Goal: Task Accomplishment & Management: Use online tool/utility

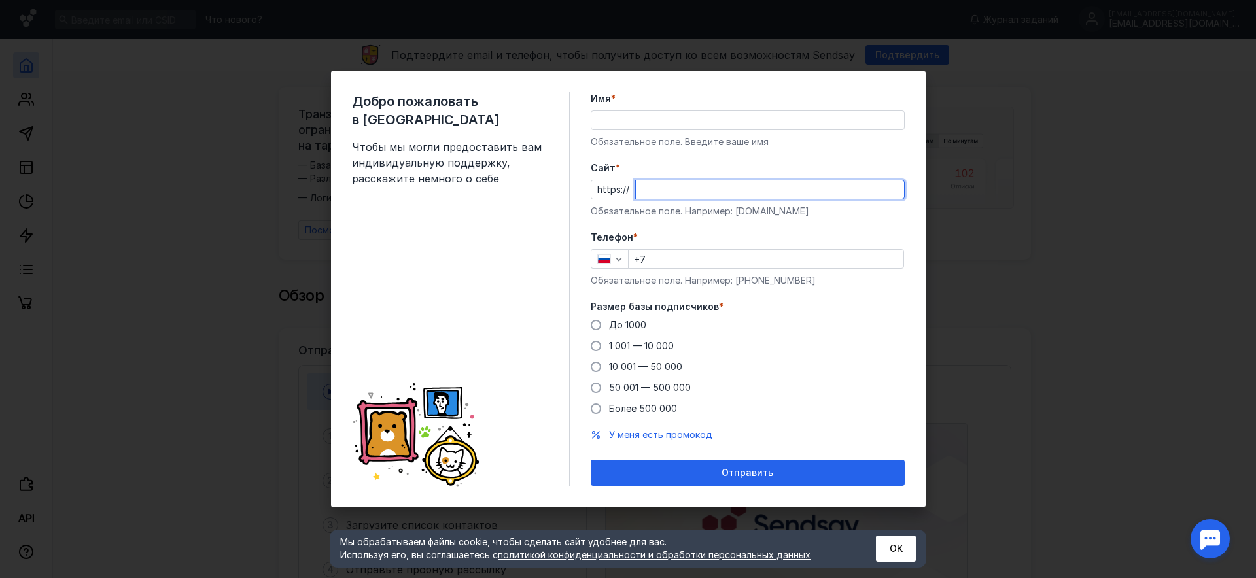
click at [811, 193] on input "Cайт *" at bounding box center [770, 189] width 268 height 18
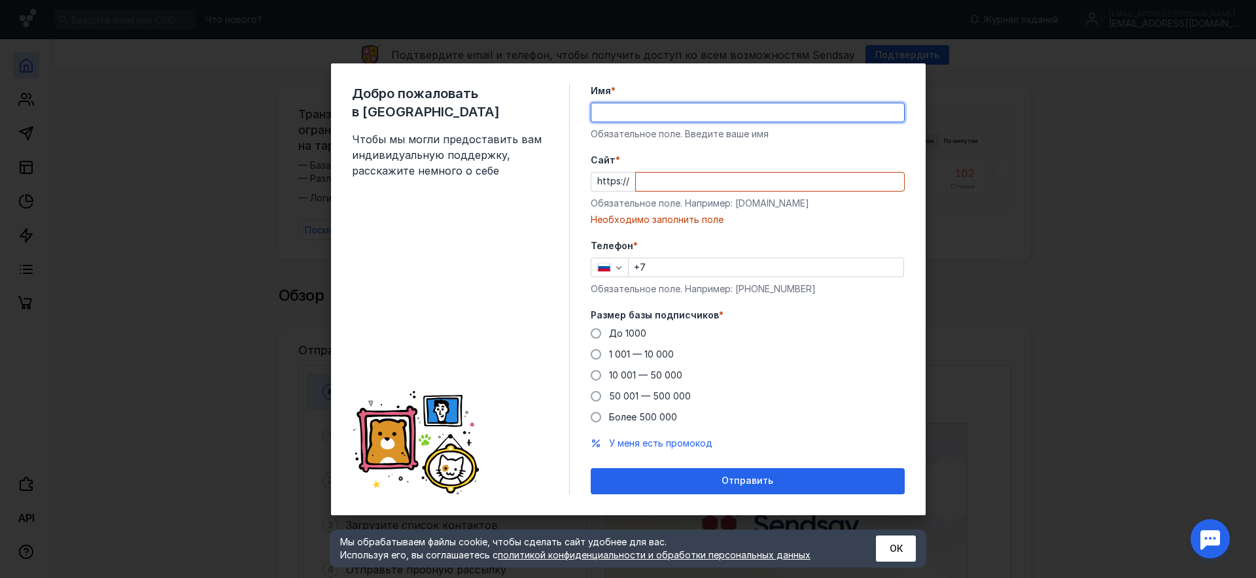
click at [653, 118] on input "Имя *" at bounding box center [747, 112] width 313 height 18
type input "[PERSON_NAME]"
click at [752, 190] on input "Cайт *" at bounding box center [770, 182] width 268 height 18
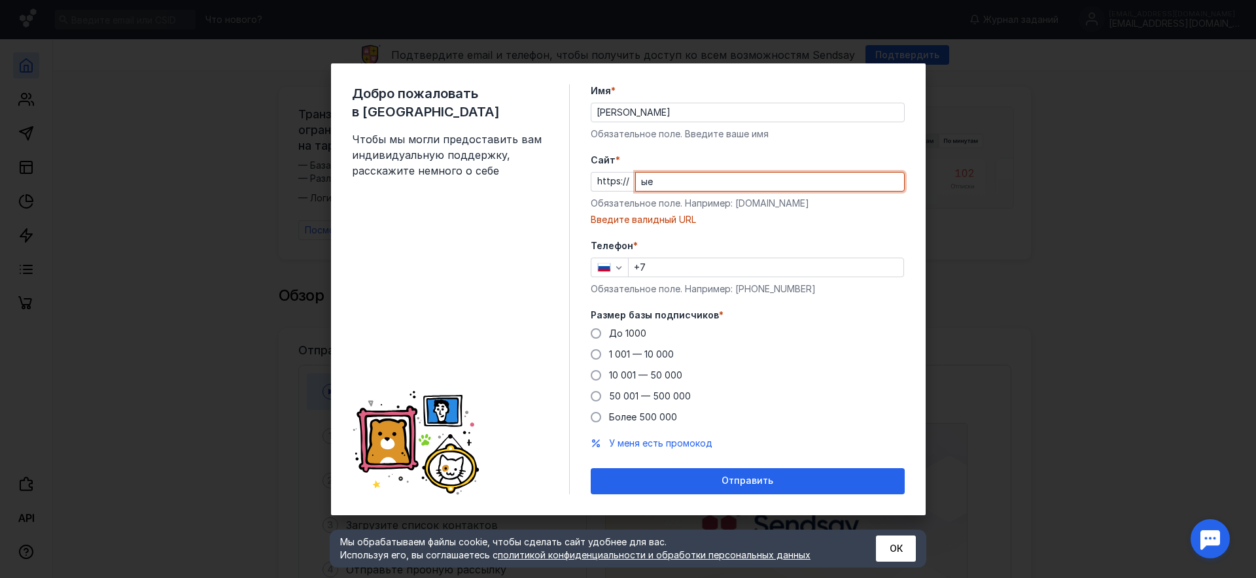
type input "ы"
type input "s"
click at [595, 335] on span at bounding box center [596, 333] width 10 height 10
click at [0, 0] on input "До 1000" at bounding box center [0, 0] width 0 height 0
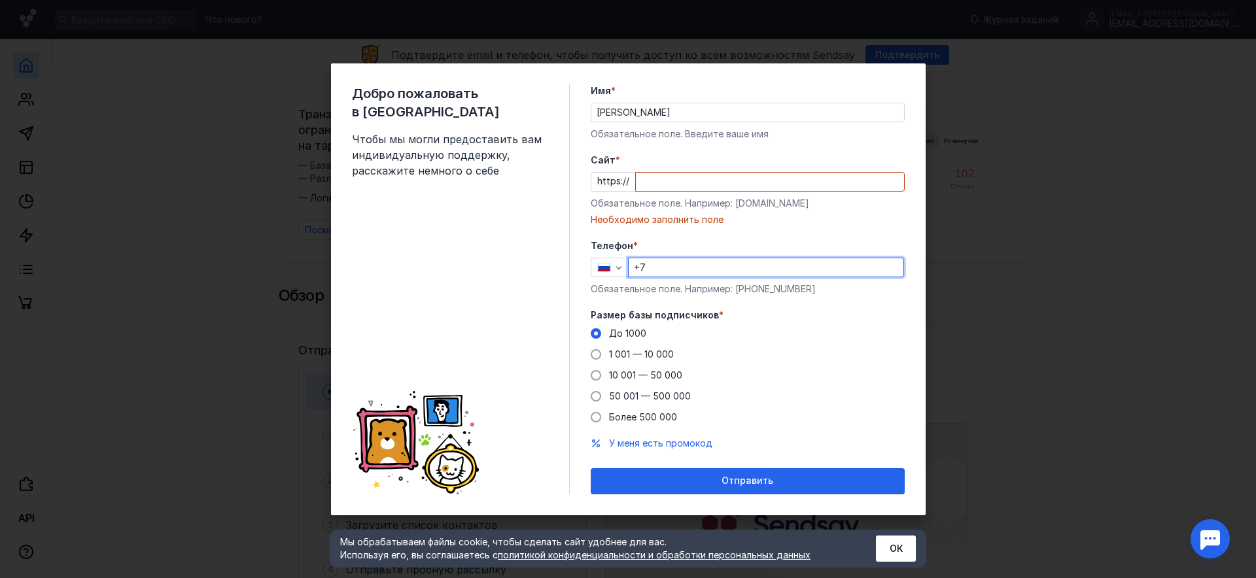
click at [695, 269] on input "+7" at bounding box center [765, 267] width 275 height 18
type input "[PHONE_NUMBER]"
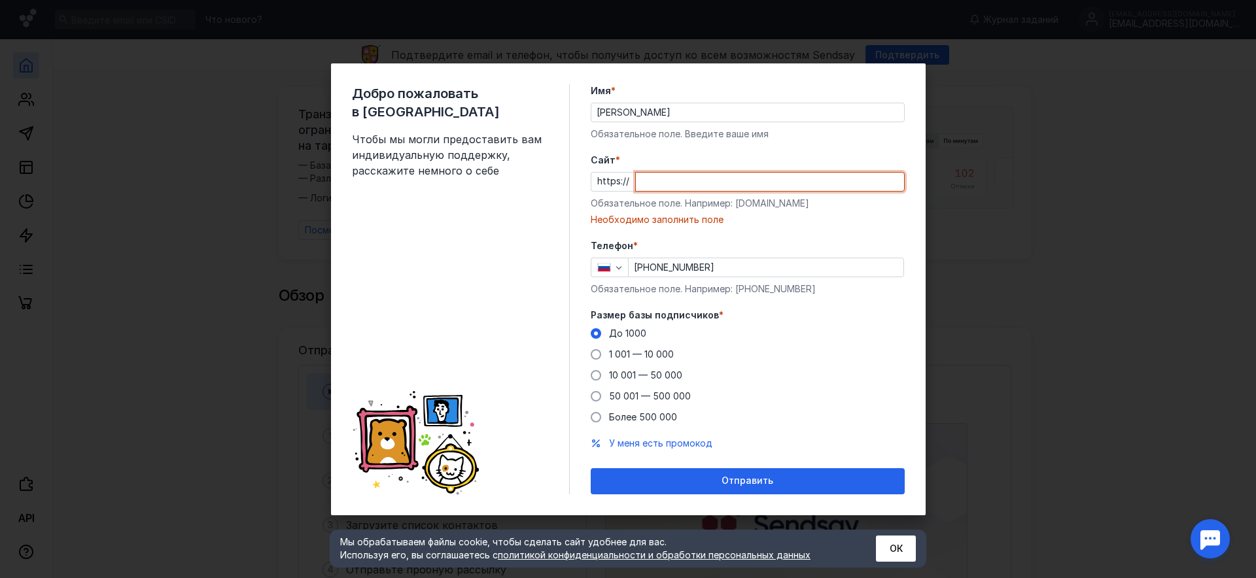
click at [687, 182] on input "Cайт *" at bounding box center [770, 182] width 268 height 18
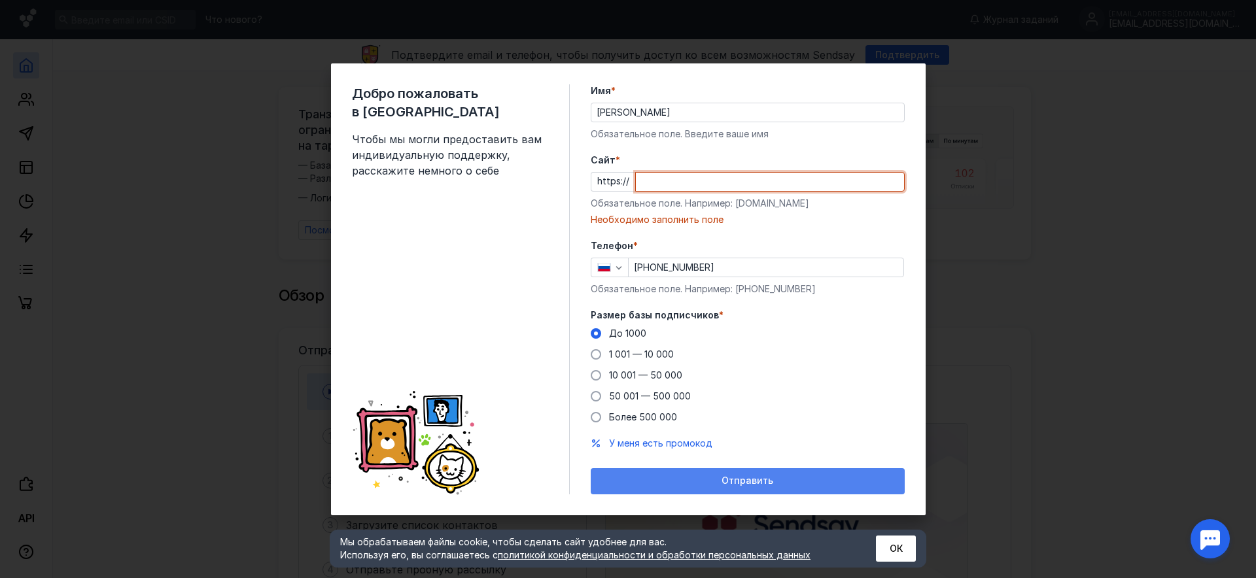
click at [780, 478] on div "Отправить" at bounding box center [747, 480] width 301 height 11
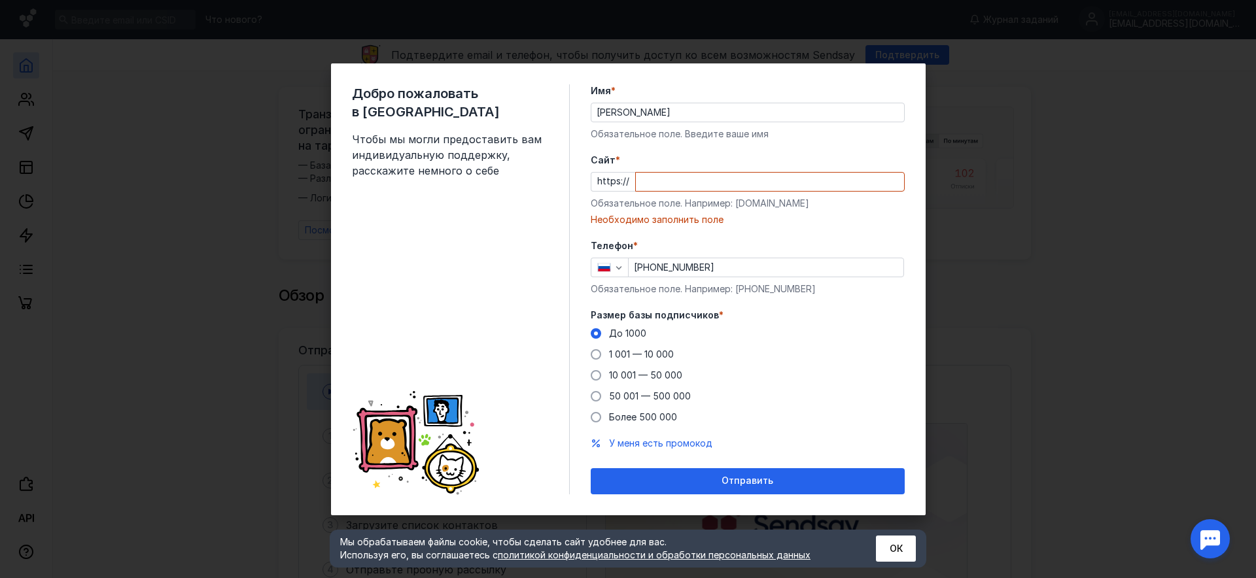
click at [690, 175] on input "Cайт *" at bounding box center [770, 182] width 268 height 18
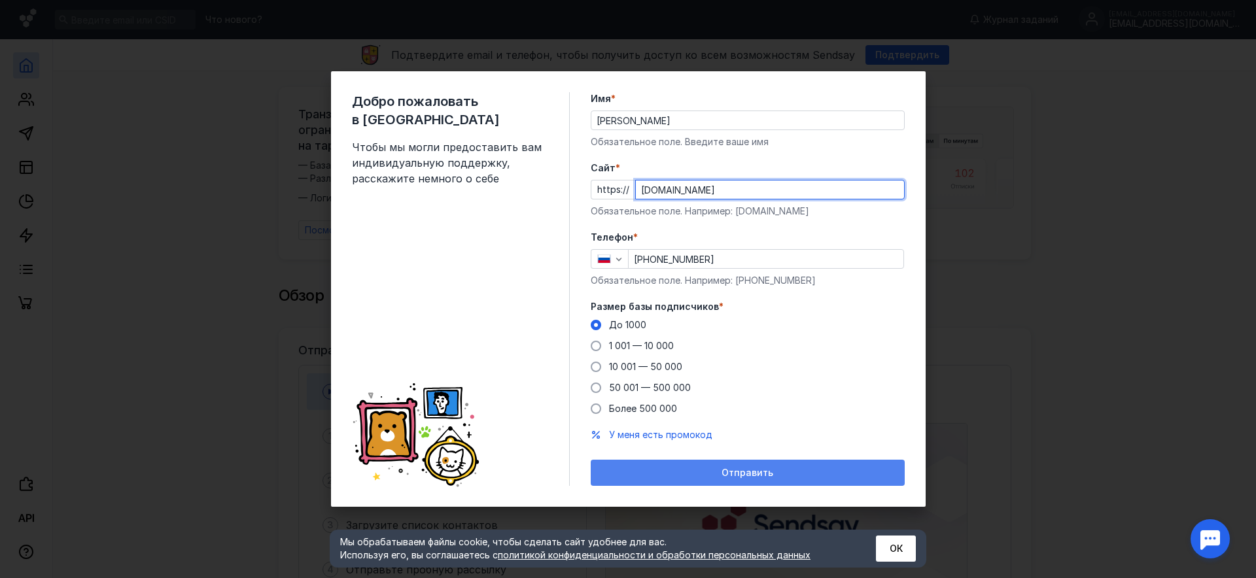
type input "[DOMAIN_NAME]"
click at [801, 464] on div "Отправить" at bounding box center [748, 473] width 314 height 26
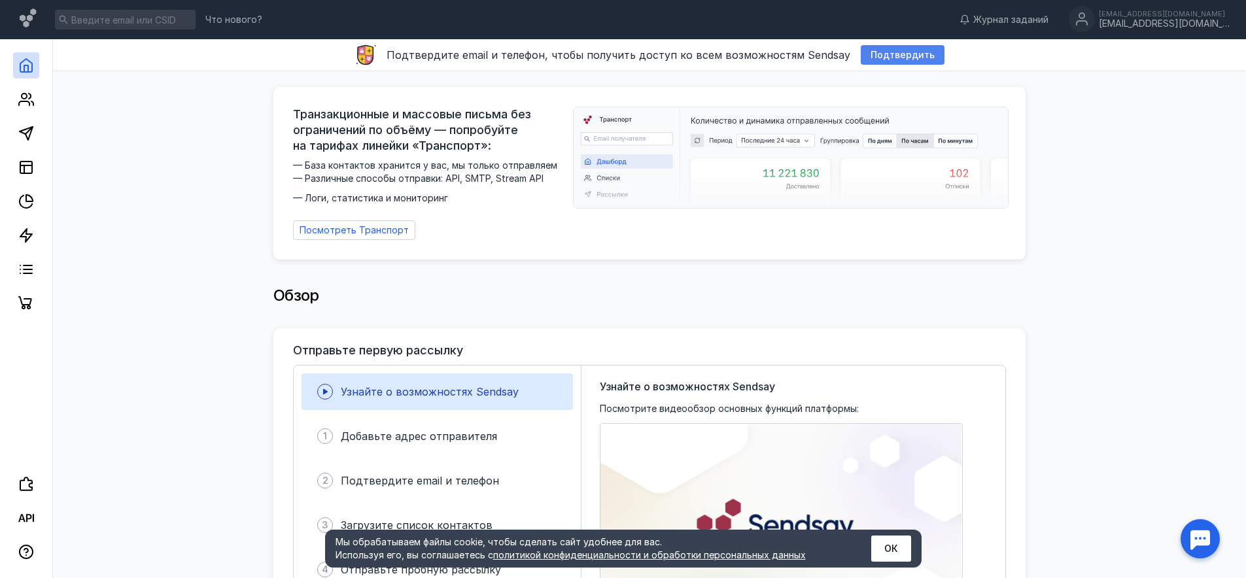
click at [918, 56] on span "Подтвердить" at bounding box center [902, 55] width 64 height 11
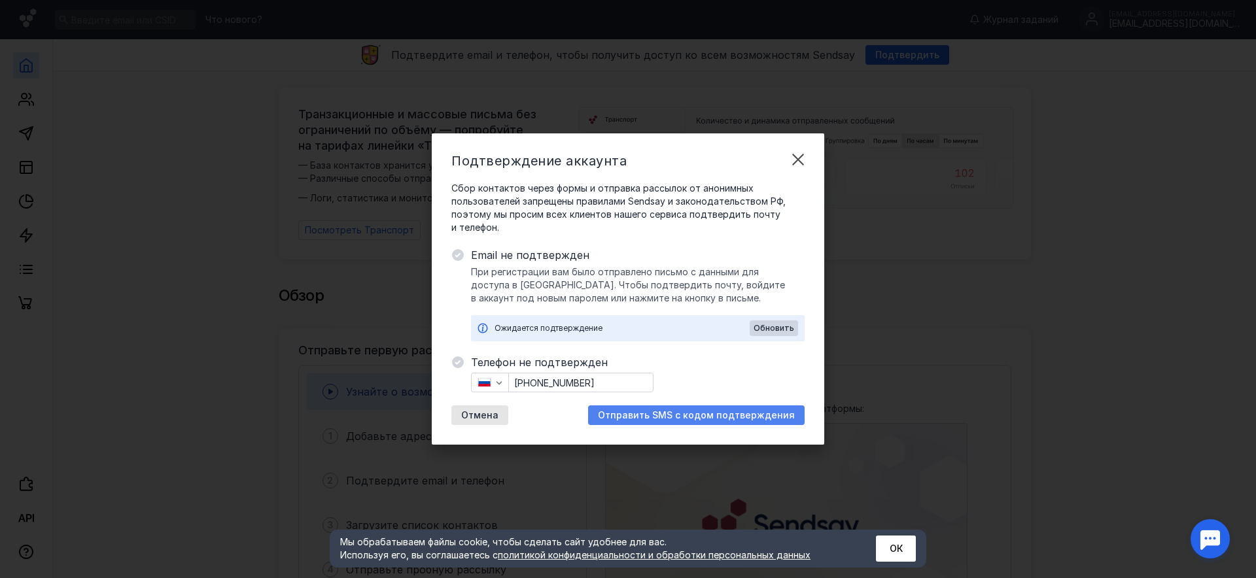
click at [735, 417] on span "Отправить SMS с кодом подтверждения" at bounding box center [696, 415] width 197 height 11
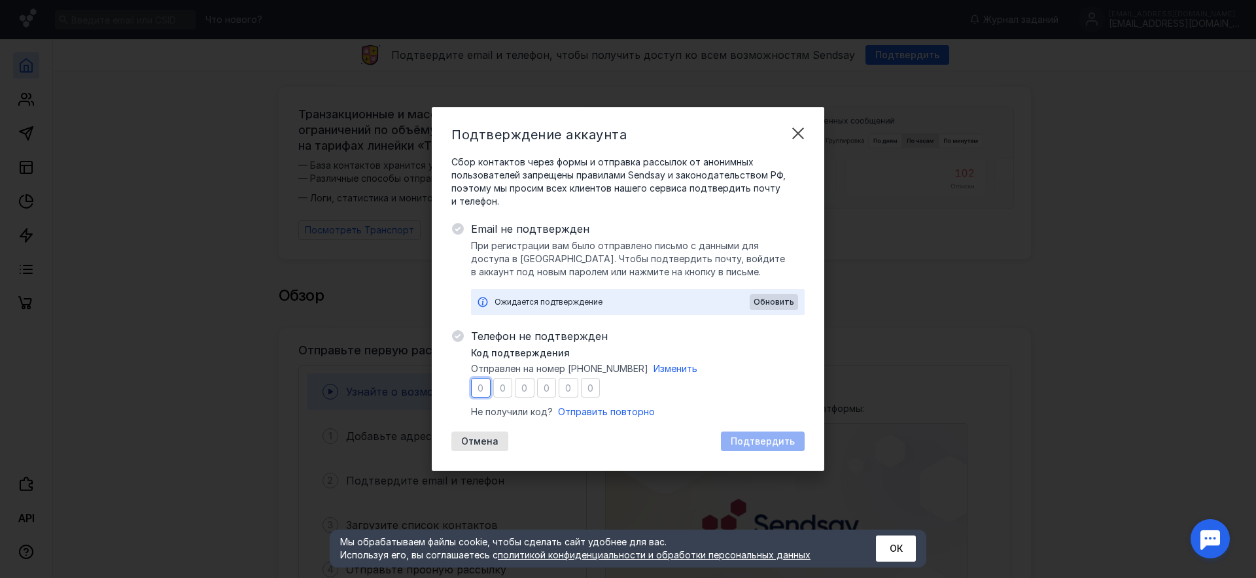
type input "7"
type input "6"
type input "8"
type input "7"
type input "6"
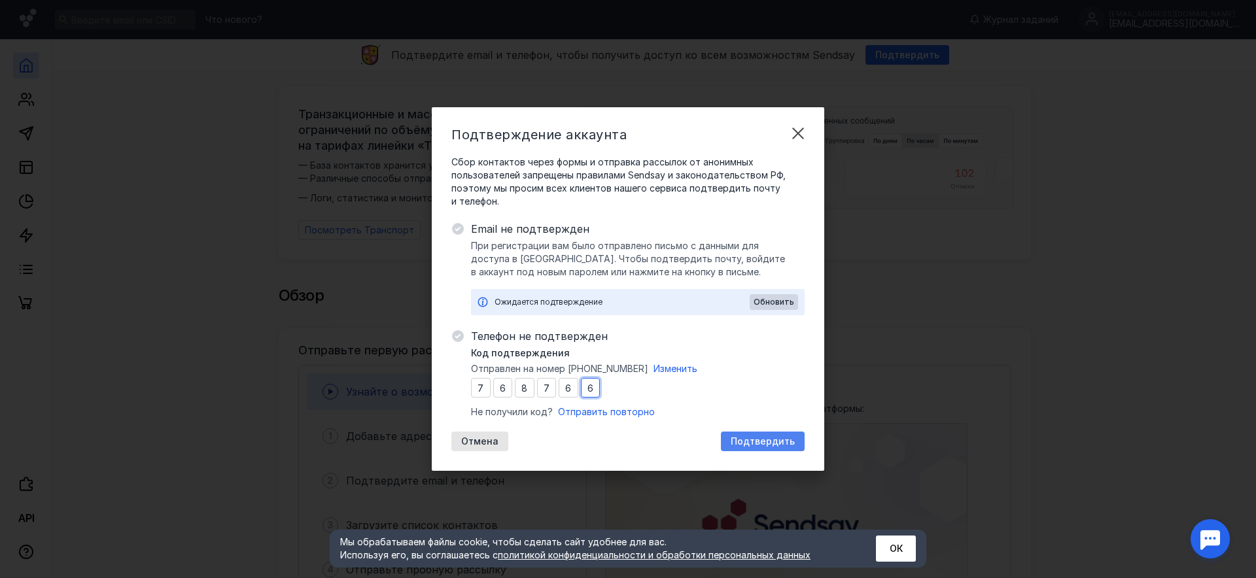
type input "6"
click at [766, 438] on span "Подтвердить" at bounding box center [762, 441] width 64 height 11
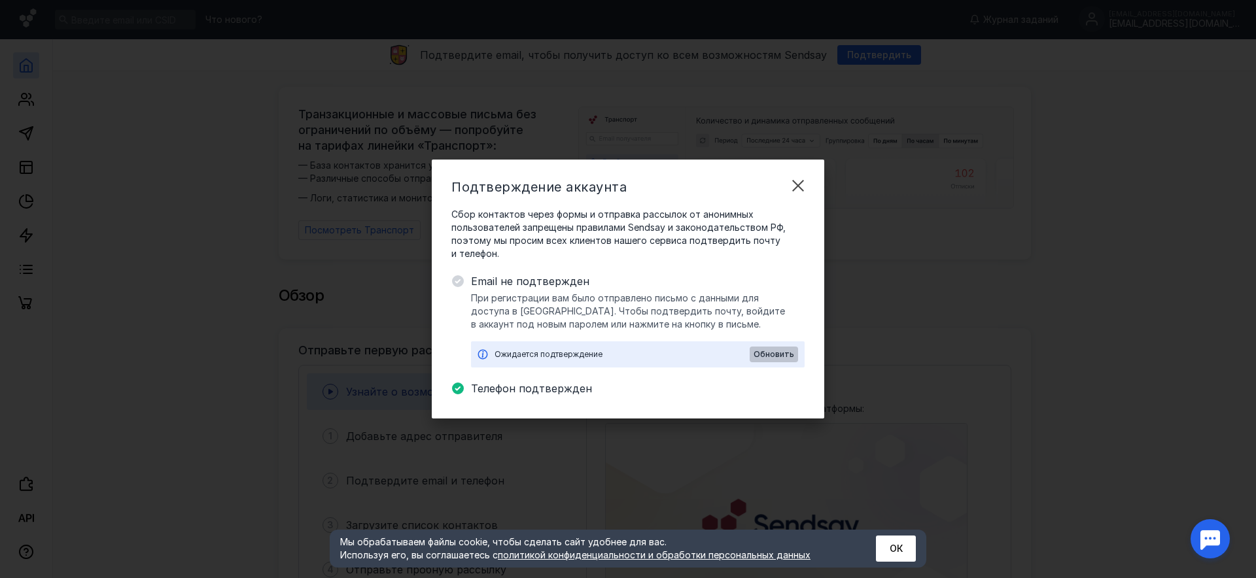
click at [784, 354] on span "Обновить" at bounding box center [773, 354] width 41 height 9
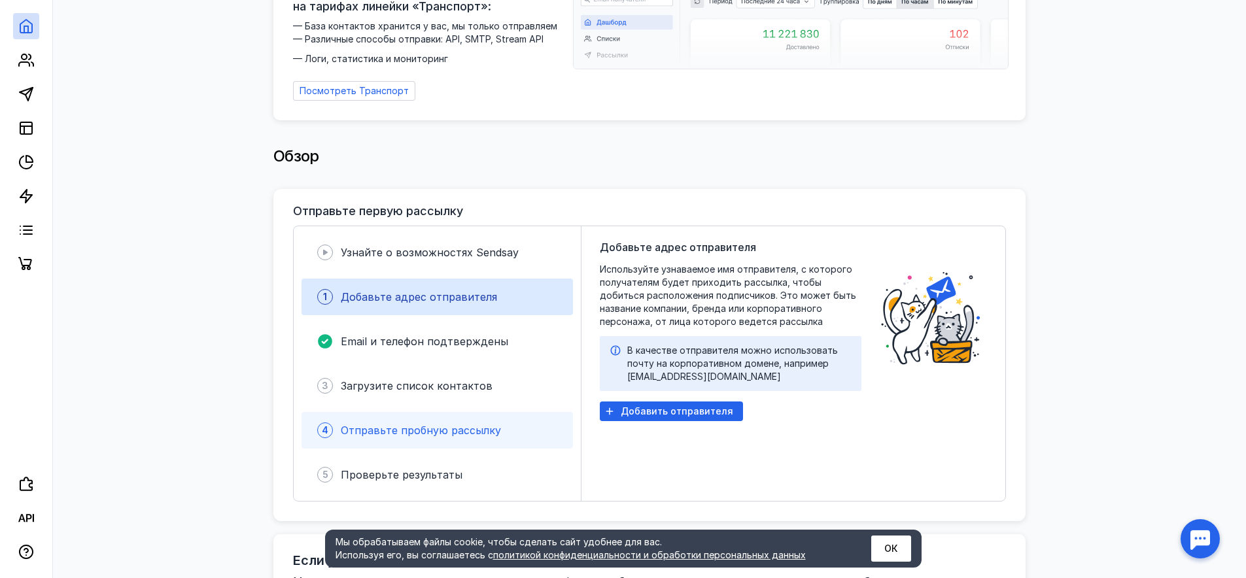
scroll to position [135, 0]
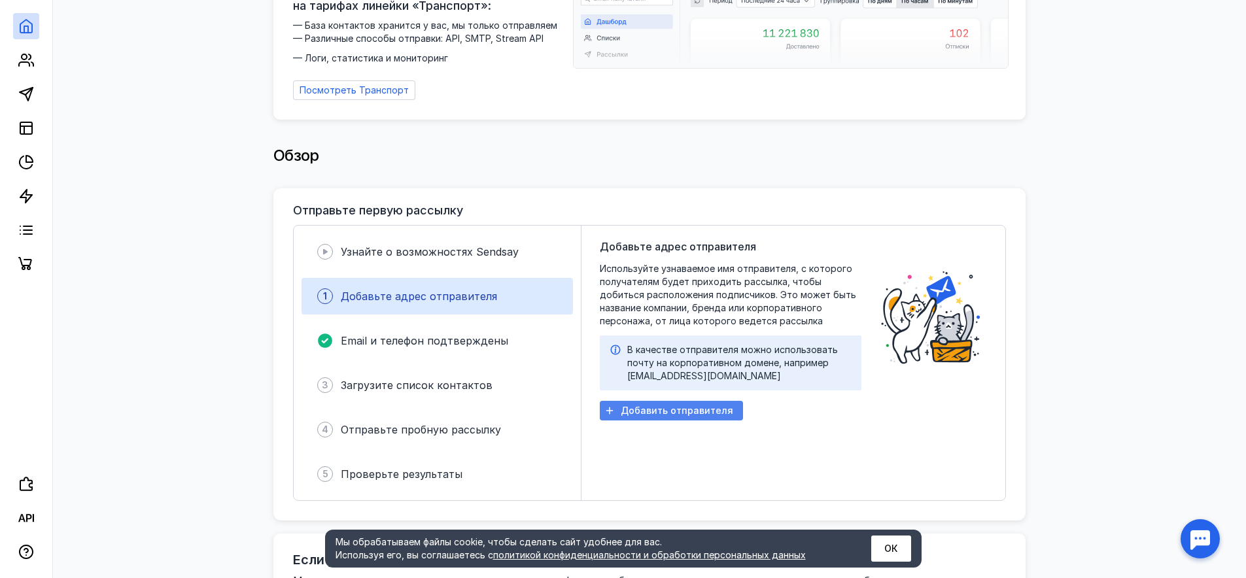
click at [658, 405] on span "Добавить отправителя" at bounding box center [677, 410] width 112 height 11
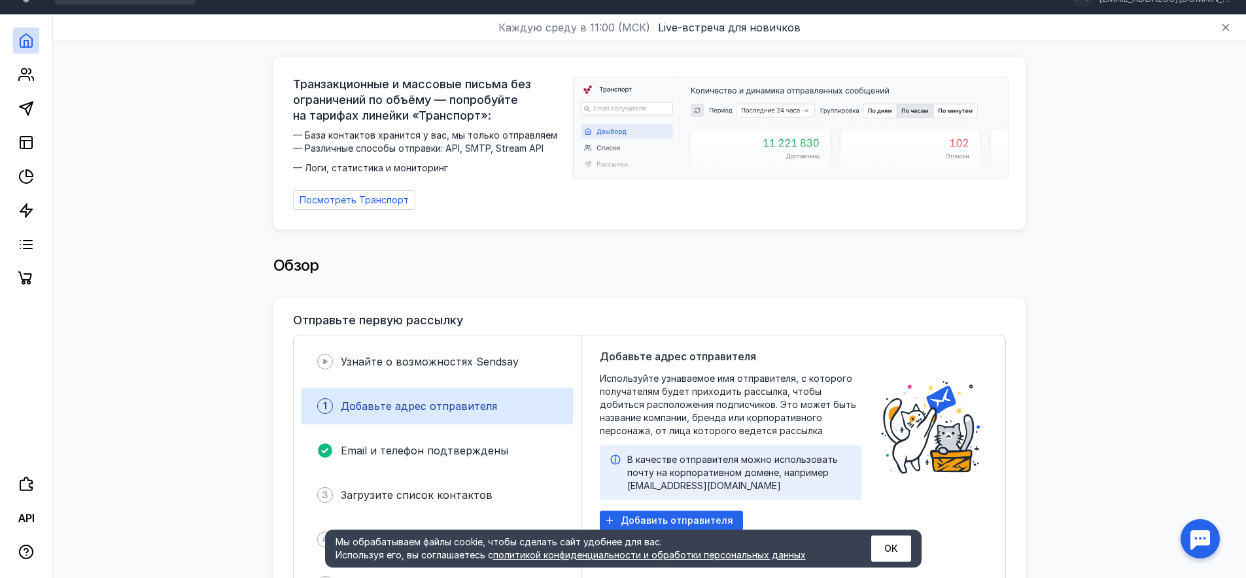
scroll to position [0, 0]
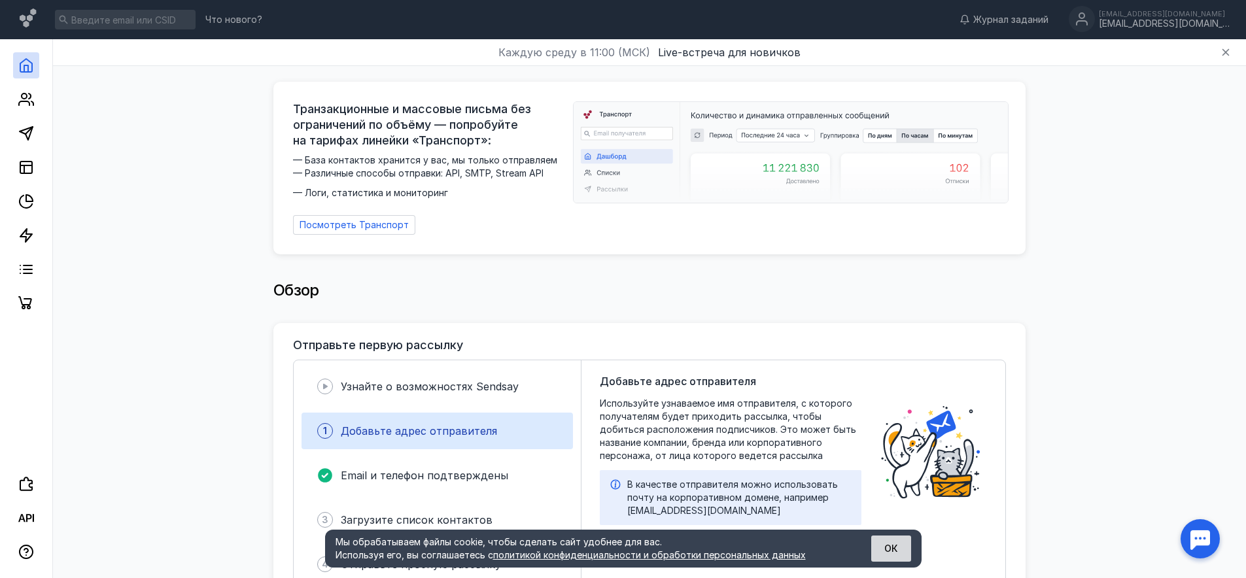
click at [889, 553] on button "ОК" at bounding box center [891, 549] width 40 height 26
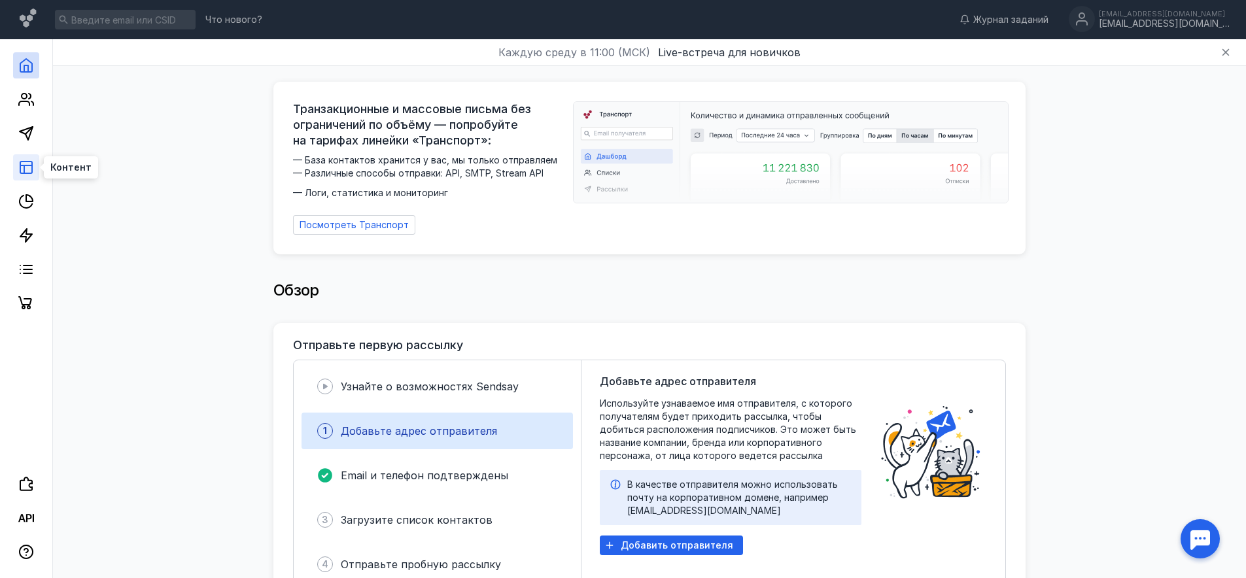
click at [27, 175] on icon at bounding box center [26, 168] width 16 height 16
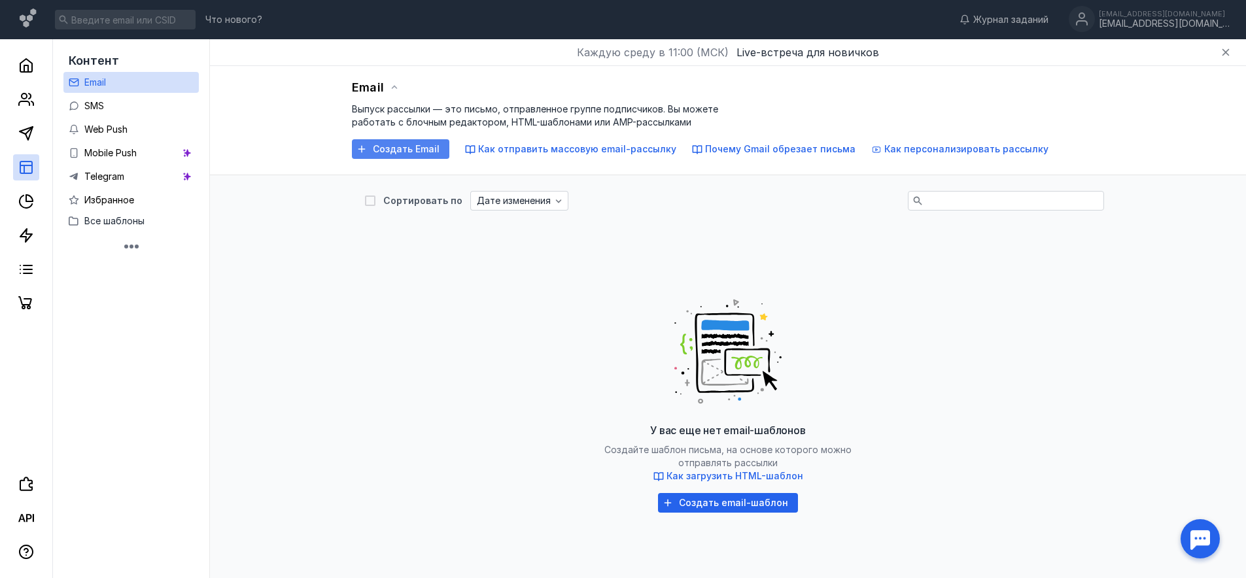
click at [390, 146] on span "Создать Email" at bounding box center [406, 149] width 67 height 11
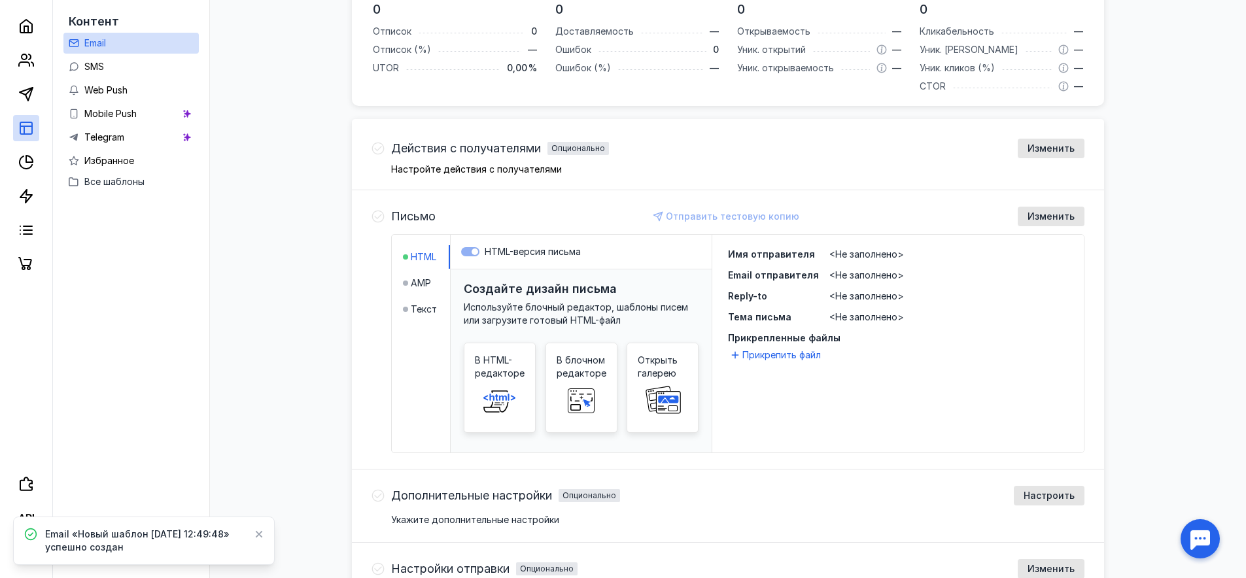
scroll to position [284, 0]
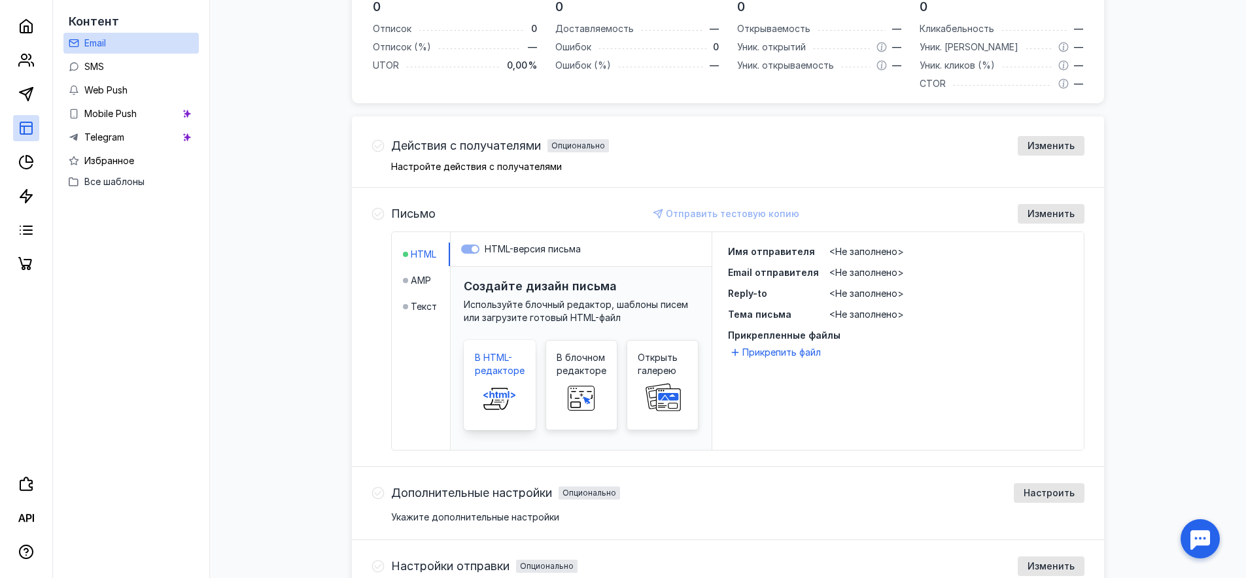
click at [496, 396] on icon at bounding box center [496, 395] width 3 height 7
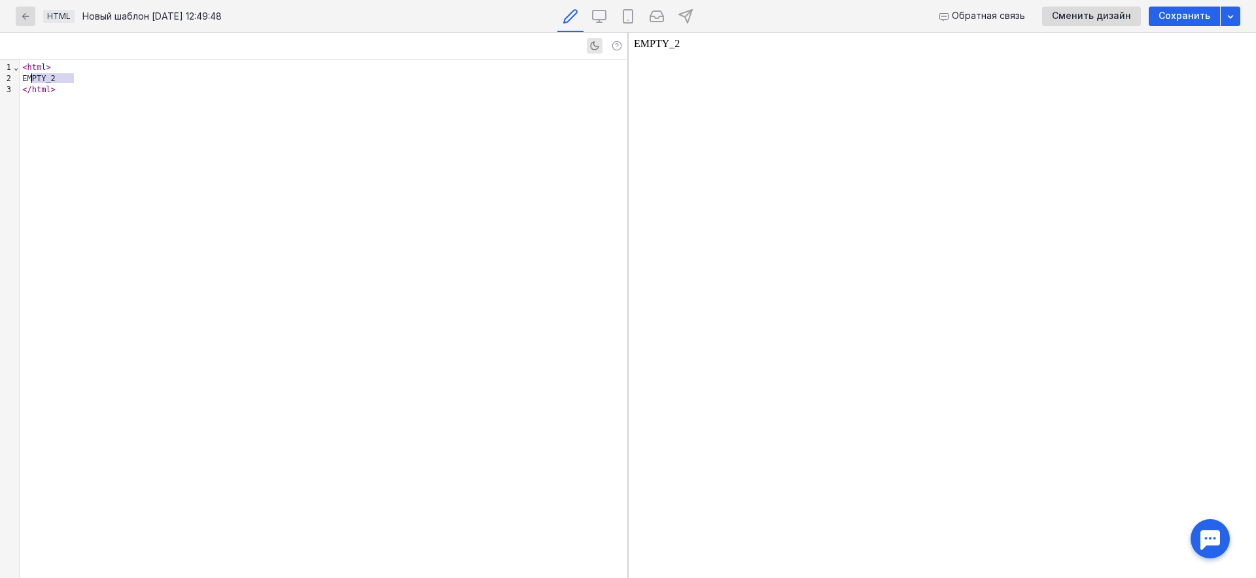
drag, startPoint x: 82, startPoint y: 76, endPoint x: 27, endPoint y: 77, distance: 54.9
click at [27, 77] on div "EMPTY_2" at bounding box center [324, 78] width 608 height 11
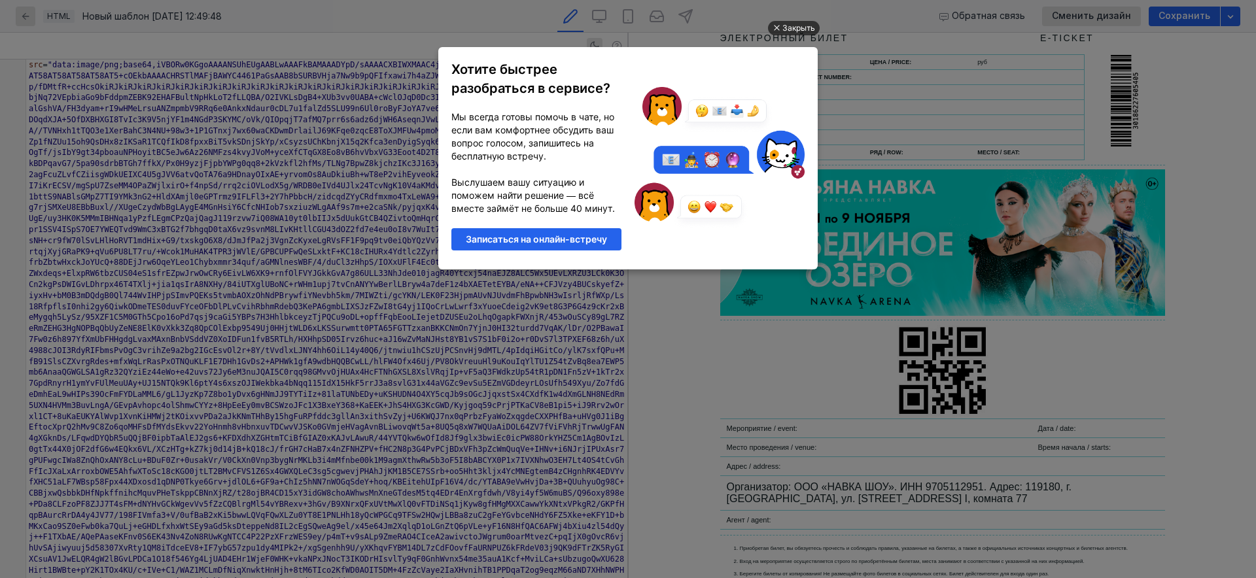
click at [806, 29] on div "Закрыть" at bounding box center [798, 28] width 33 height 14
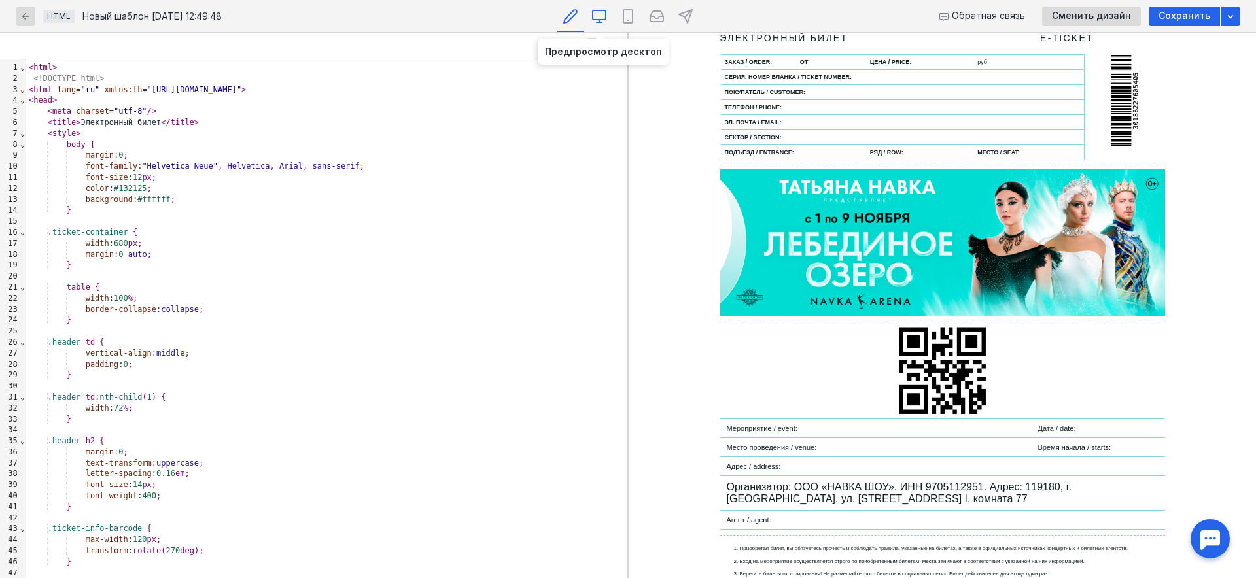
click at [598, 16] on icon at bounding box center [599, 17] width 16 height 16
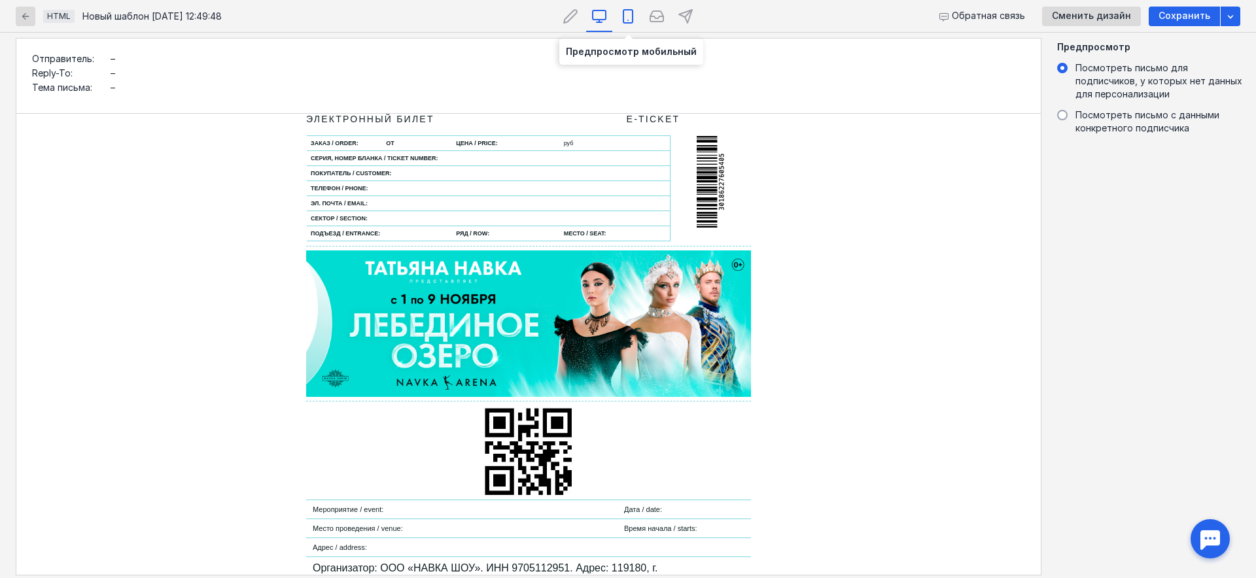
click at [631, 18] on icon at bounding box center [628, 17] width 16 height 16
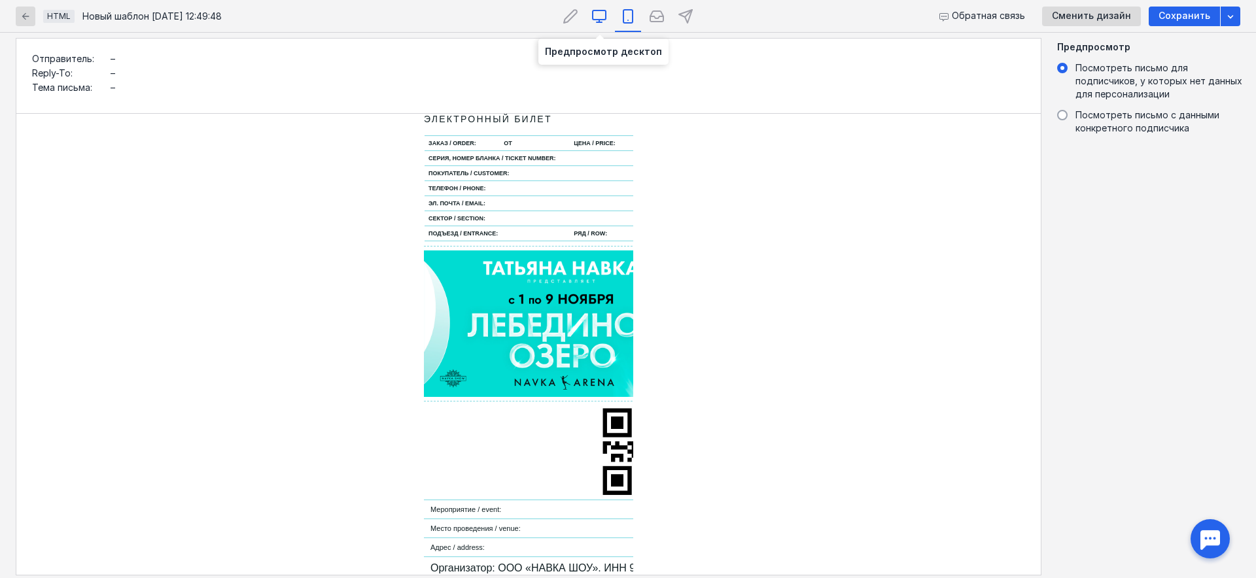
click at [600, 16] on icon at bounding box center [599, 17] width 16 height 16
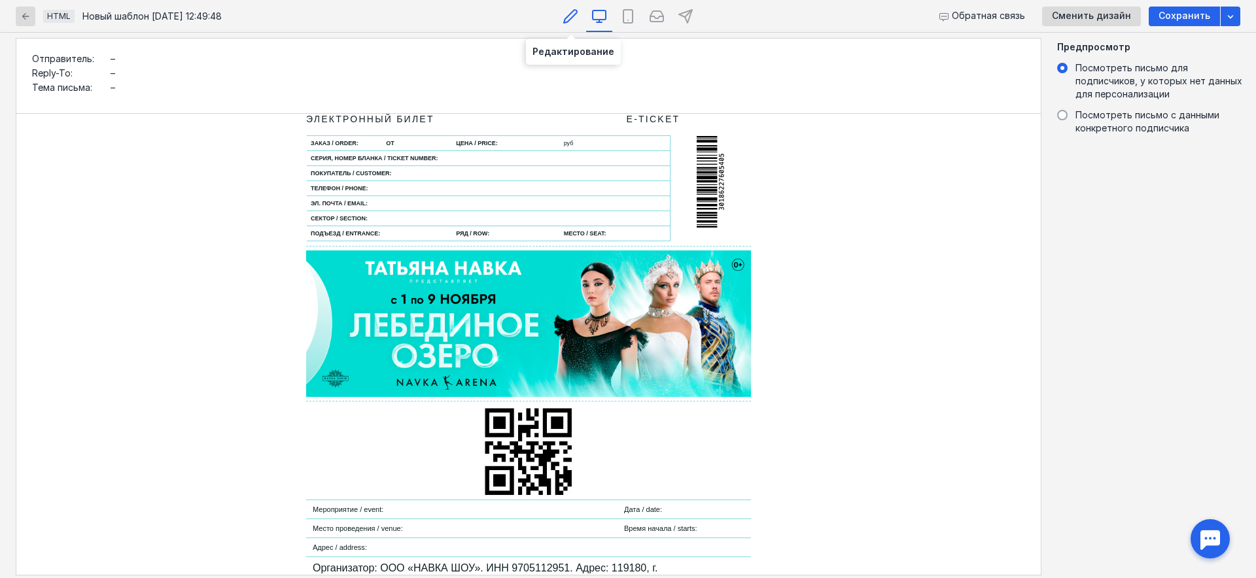
click at [562, 18] on icon at bounding box center [570, 17] width 16 height 16
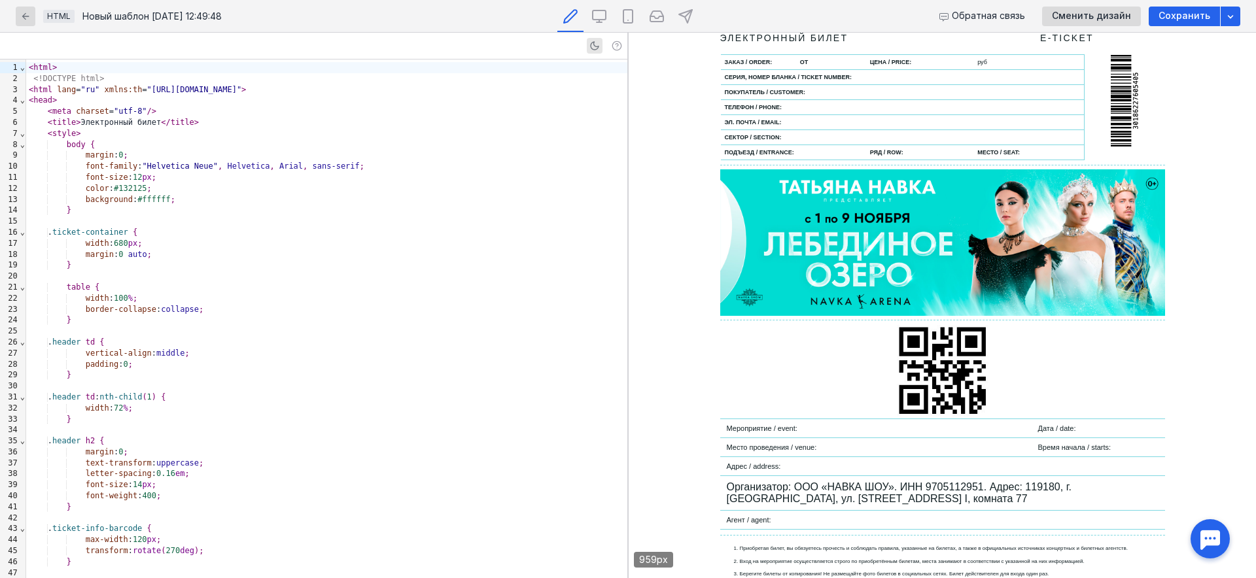
click at [319, 229] on div ". ticket-container {" at bounding box center [326, 232] width 601 height 11
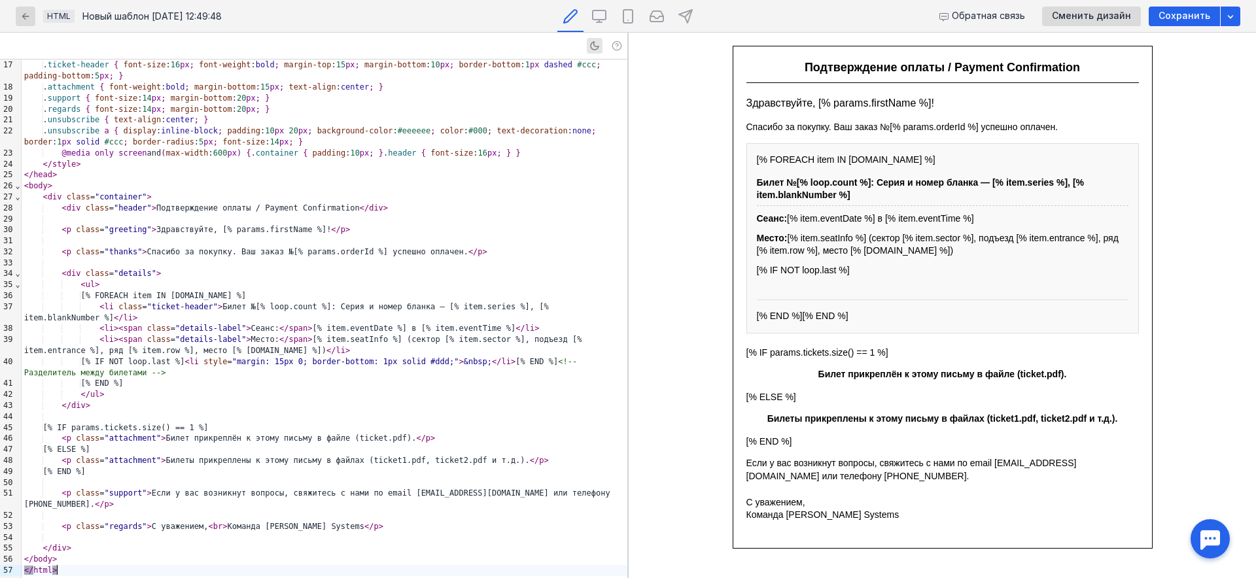
scroll to position [201, 0]
click at [487, 393] on div "</ ul >" at bounding box center [325, 393] width 606 height 11
click at [541, 230] on div "< p class = "greeting" > Здравствуйте, [% params.firstName %]! </ p >" at bounding box center [325, 229] width 606 height 11
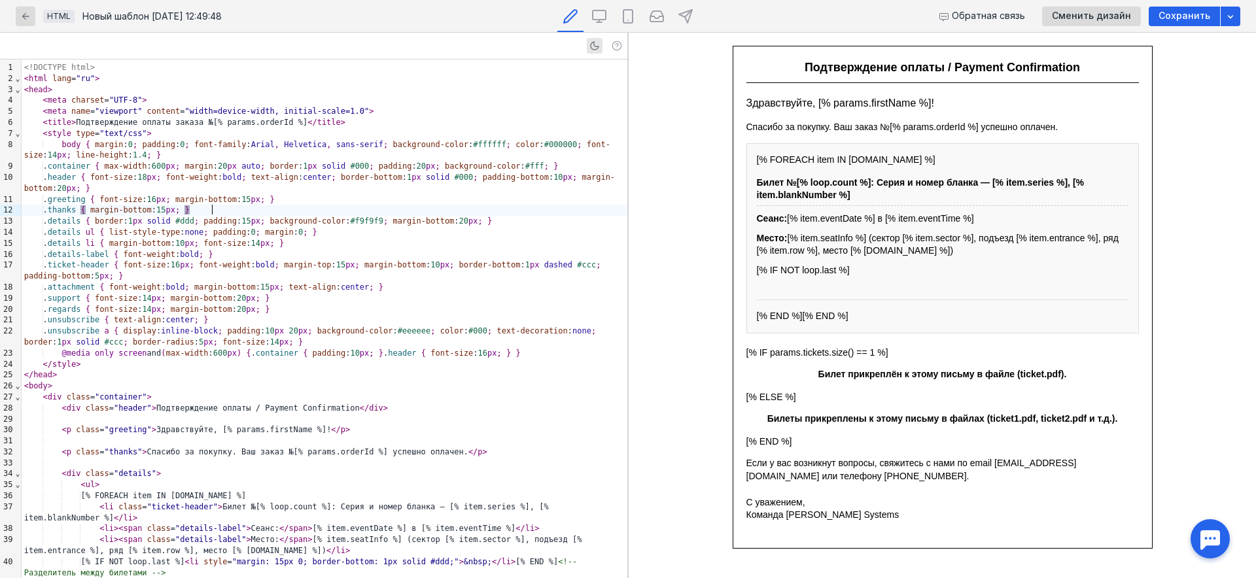
click at [485, 206] on div ". thanks { margin-bottom : 15 px ; }" at bounding box center [325, 210] width 606 height 11
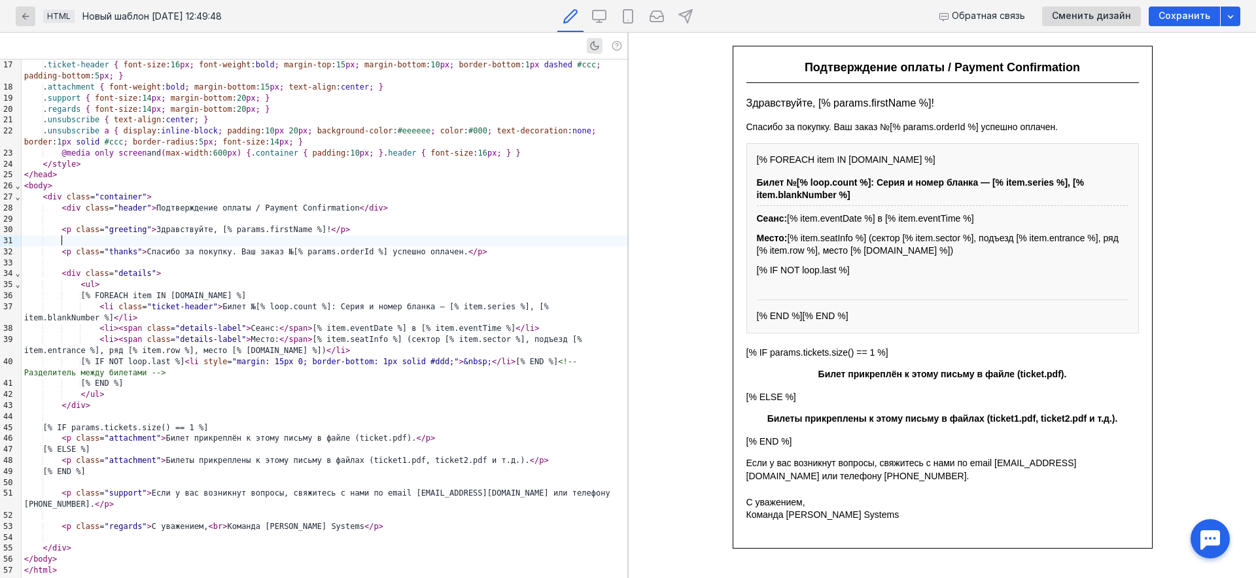
click at [506, 245] on div at bounding box center [325, 240] width 606 height 11
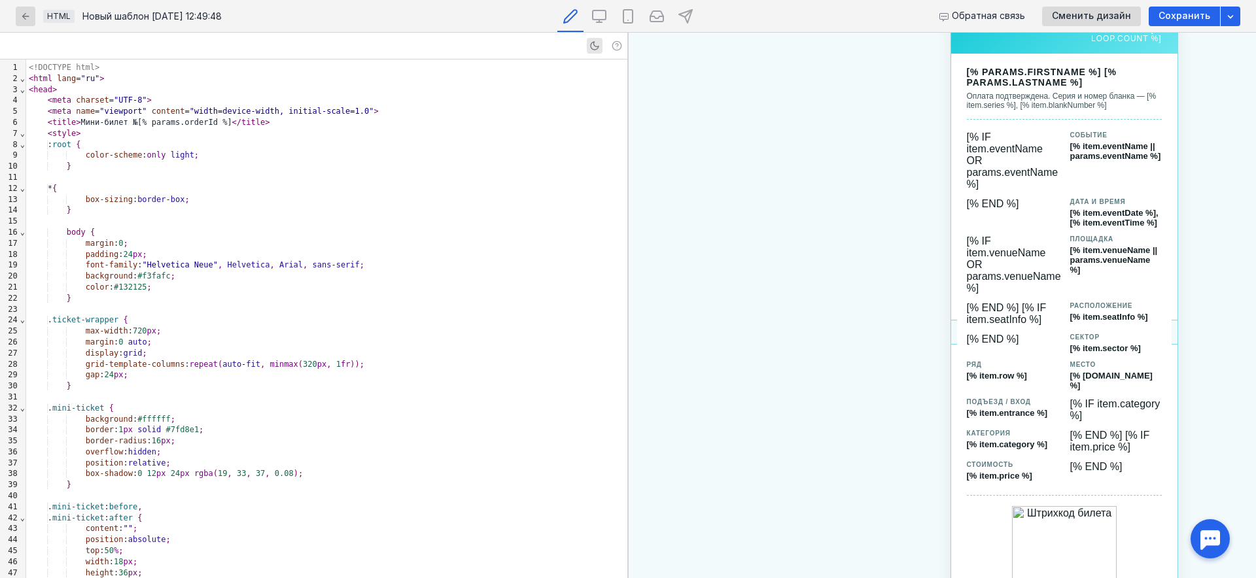
scroll to position [0, 0]
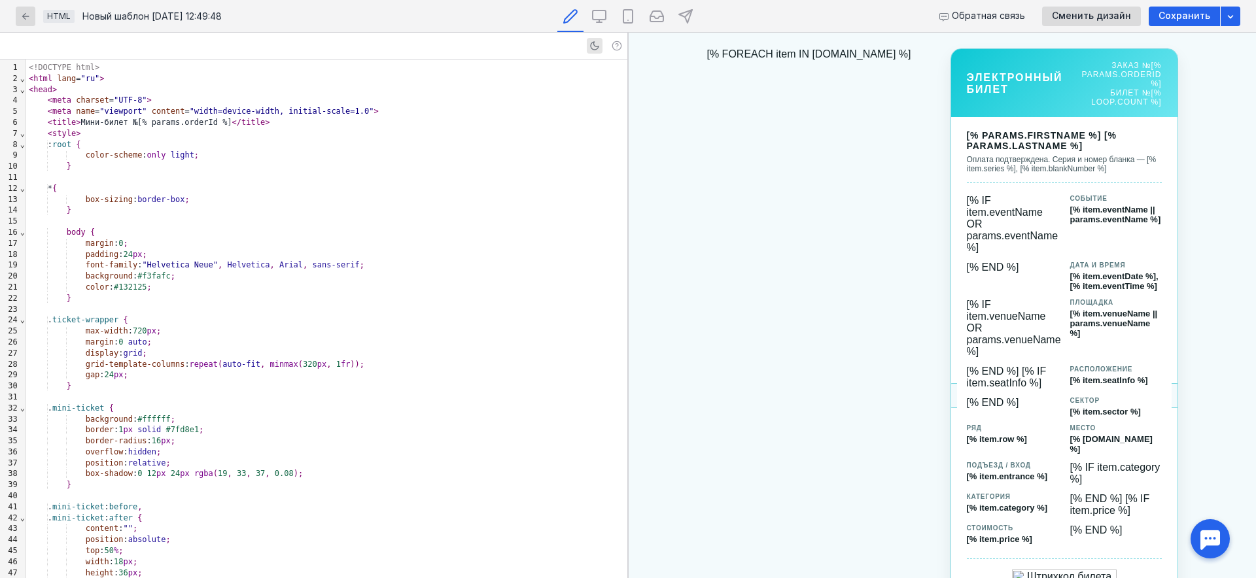
click at [494, 283] on div "color : #132125 ;" at bounding box center [326, 287] width 601 height 11
click at [628, 16] on icon at bounding box center [628, 17] width 16 height 16
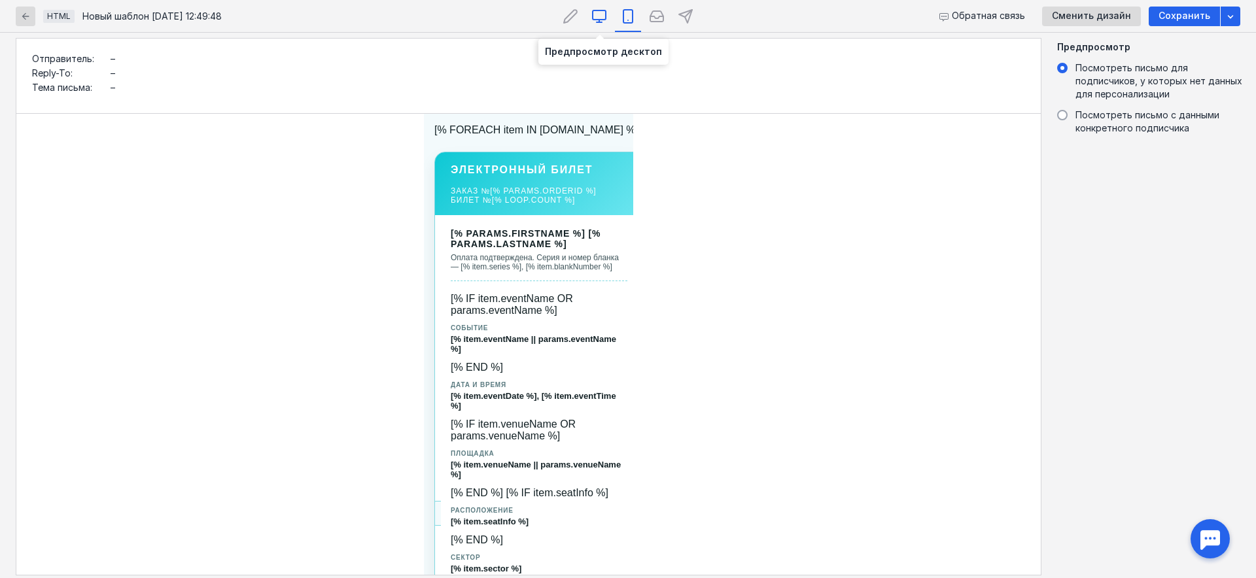
click at [595, 16] on icon at bounding box center [599, 17] width 16 height 16
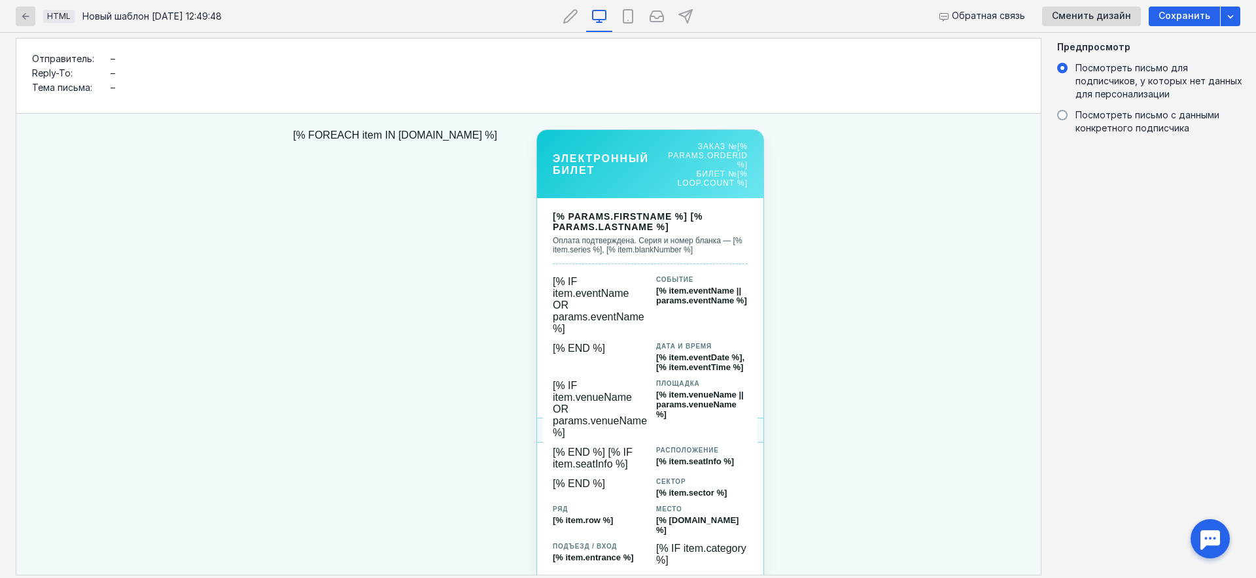
drag, startPoint x: 279, startPoint y: 132, endPoint x: 523, endPoint y: 138, distance: 244.0
click at [523, 138] on body "[% FOREACH item IN [DOMAIN_NAME] %] Электронный билет Заказ №[% params.orderId …" at bounding box center [528, 444] width 1024 height 660
click at [575, 20] on icon at bounding box center [570, 17] width 16 height 16
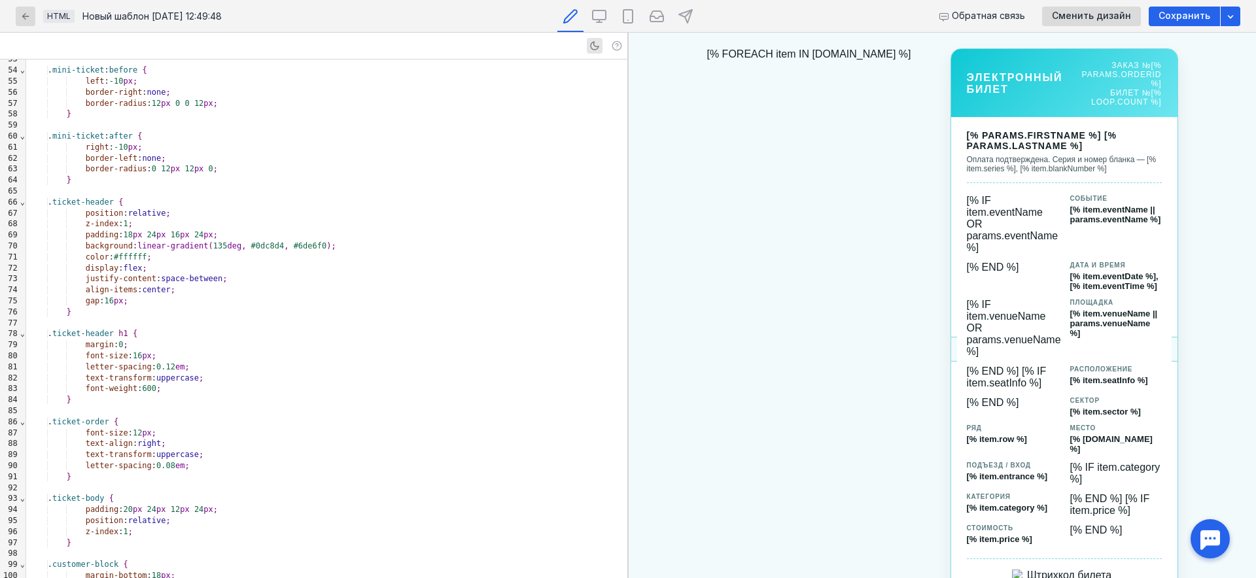
click at [473, 238] on div "padding : 18 px 24 px 16 px 24 px ;" at bounding box center [326, 235] width 601 height 11
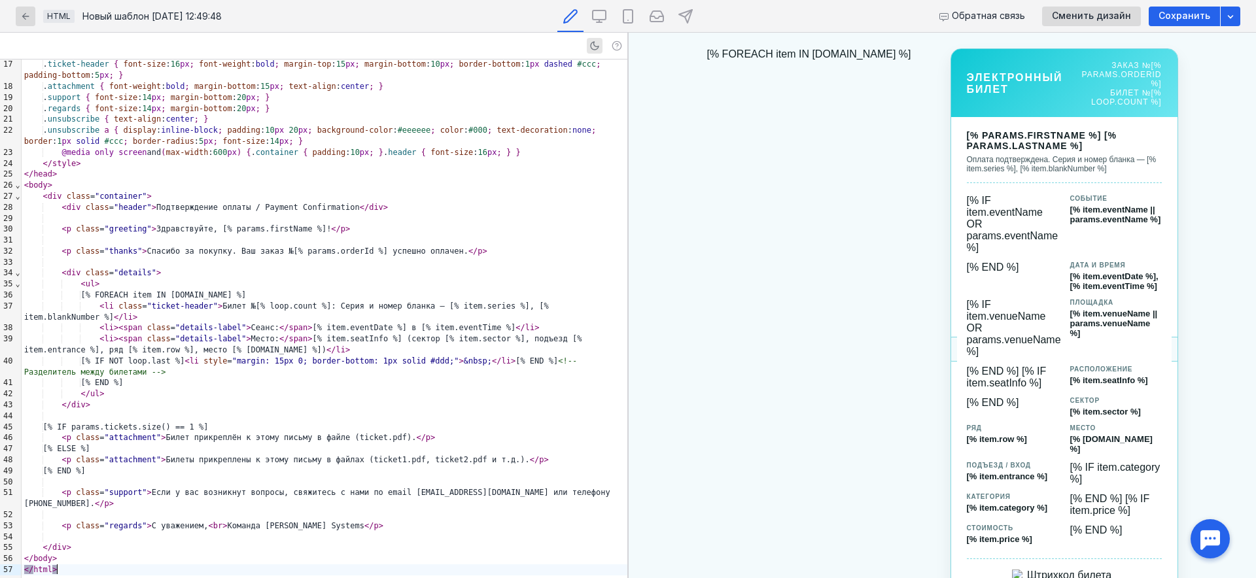
scroll to position [201, 0]
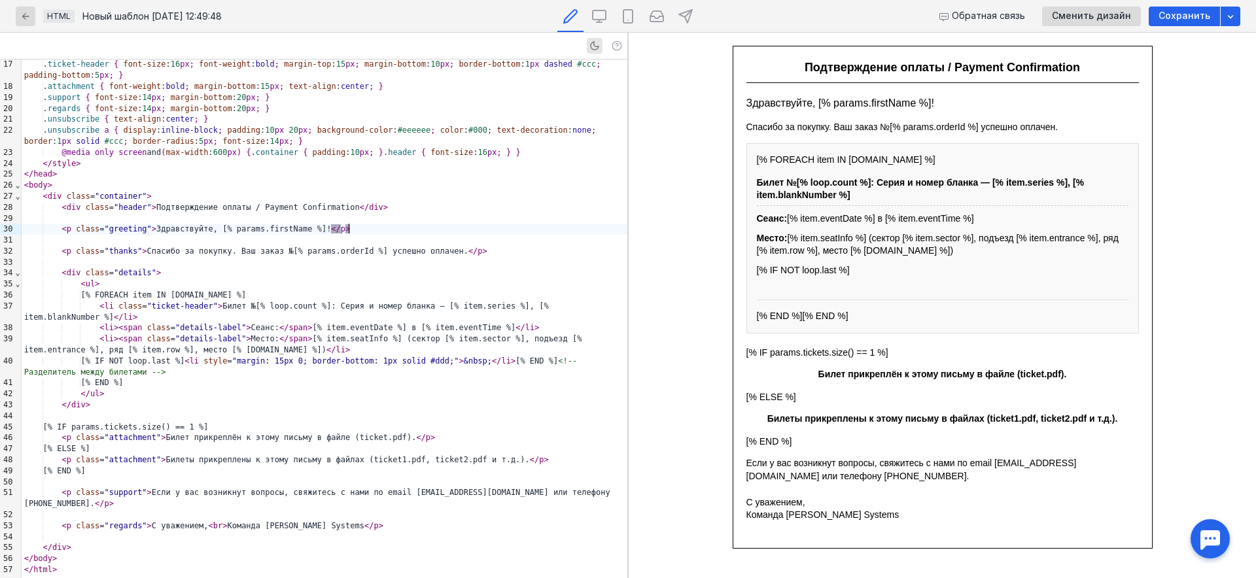
click at [517, 232] on div "< p class = "greeting" > Здравствуйте, [% params.firstName %]! </ p >" at bounding box center [325, 229] width 606 height 11
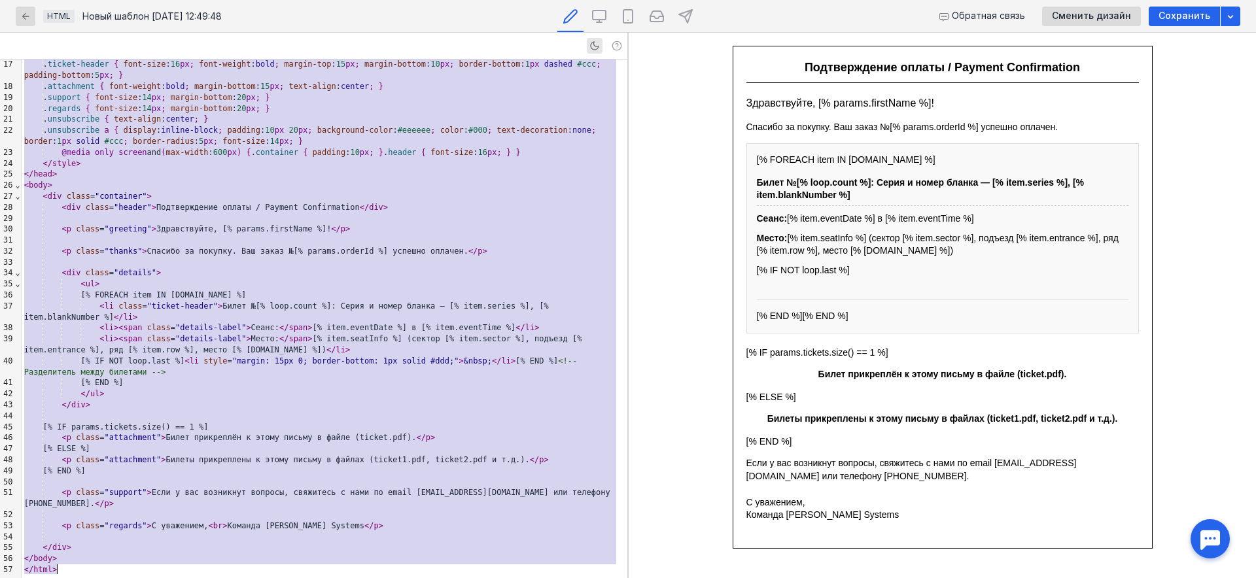
copy div "<!LOREMIP dolo> < sita cons = "ad" > < elit > < sedd eiusmod = "TEM-9" > < inci…"
click at [502, 277] on div "< div class = "details" >" at bounding box center [325, 272] width 606 height 11
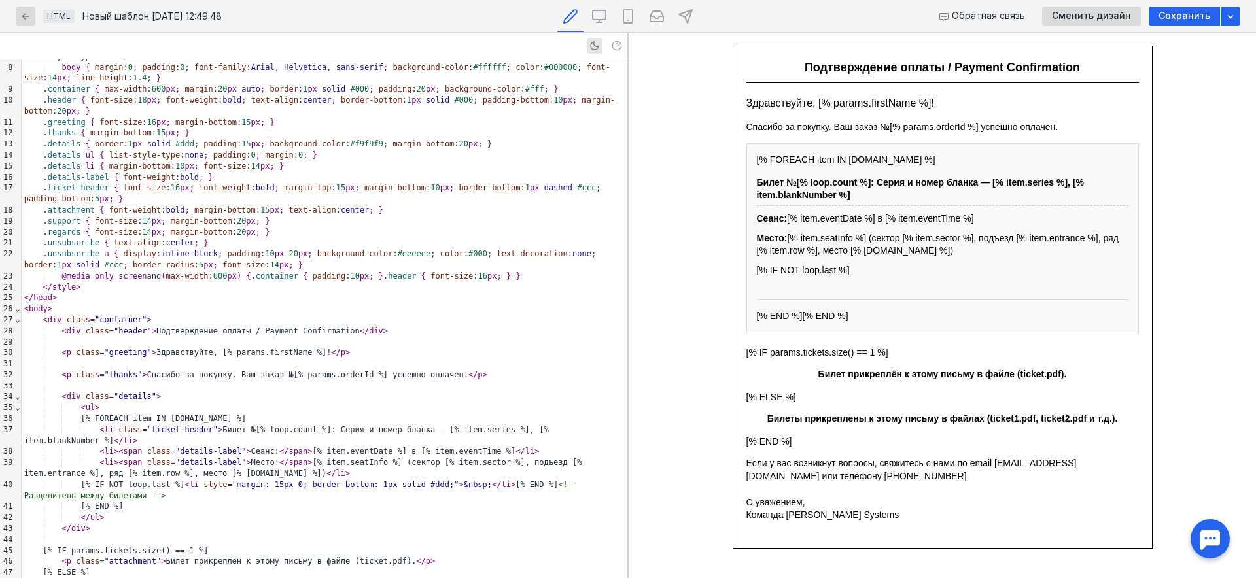
scroll to position [0, 0]
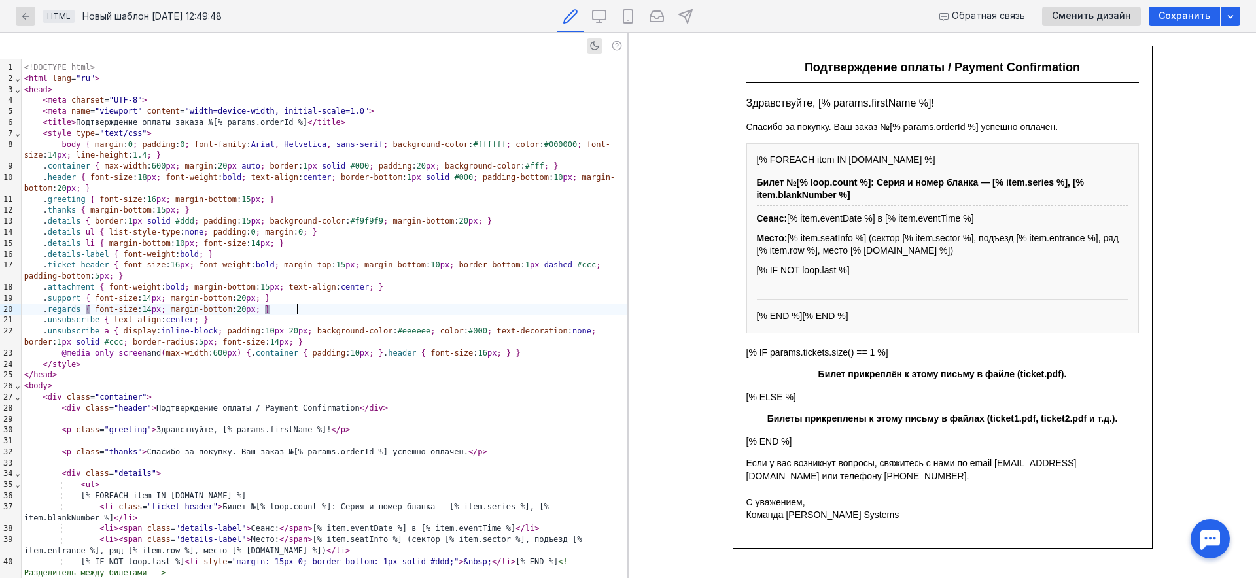
click at [491, 311] on div ". regards { font-size : 14 px ; margin-bottom : 20 px ; }" at bounding box center [325, 309] width 606 height 11
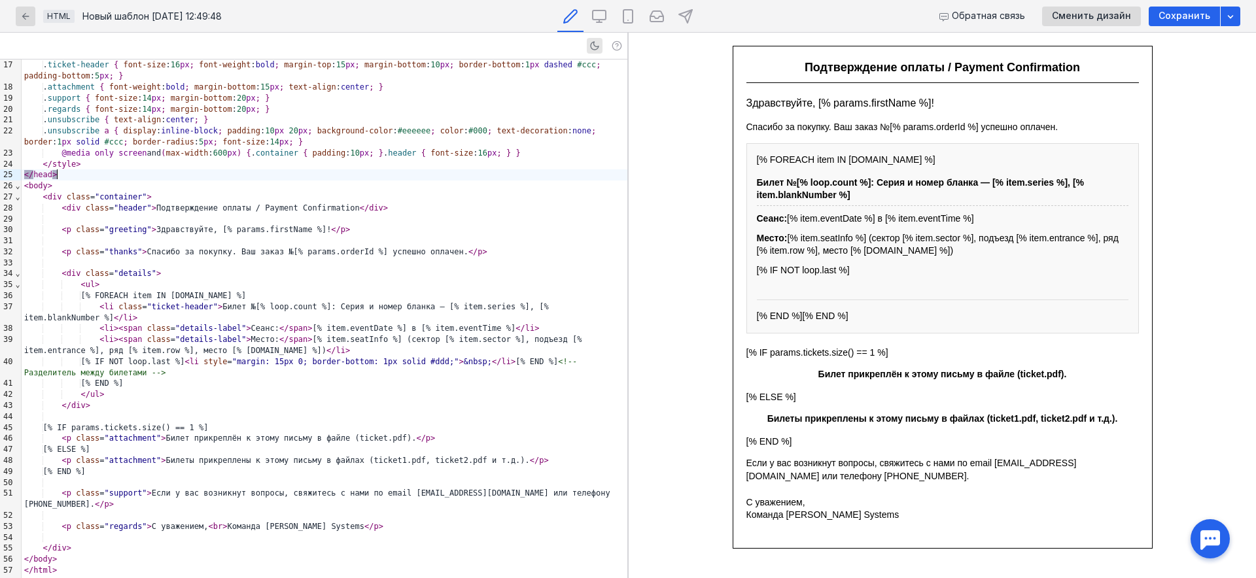
click at [385, 177] on div "</ head >" at bounding box center [325, 174] width 606 height 11
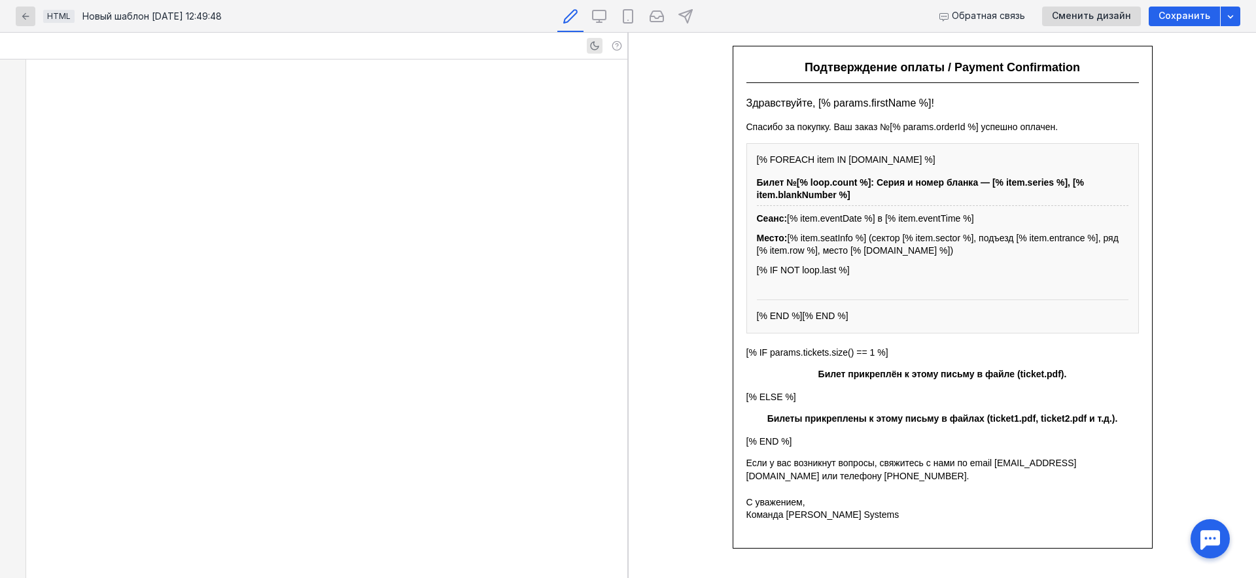
scroll to position [2342, 0]
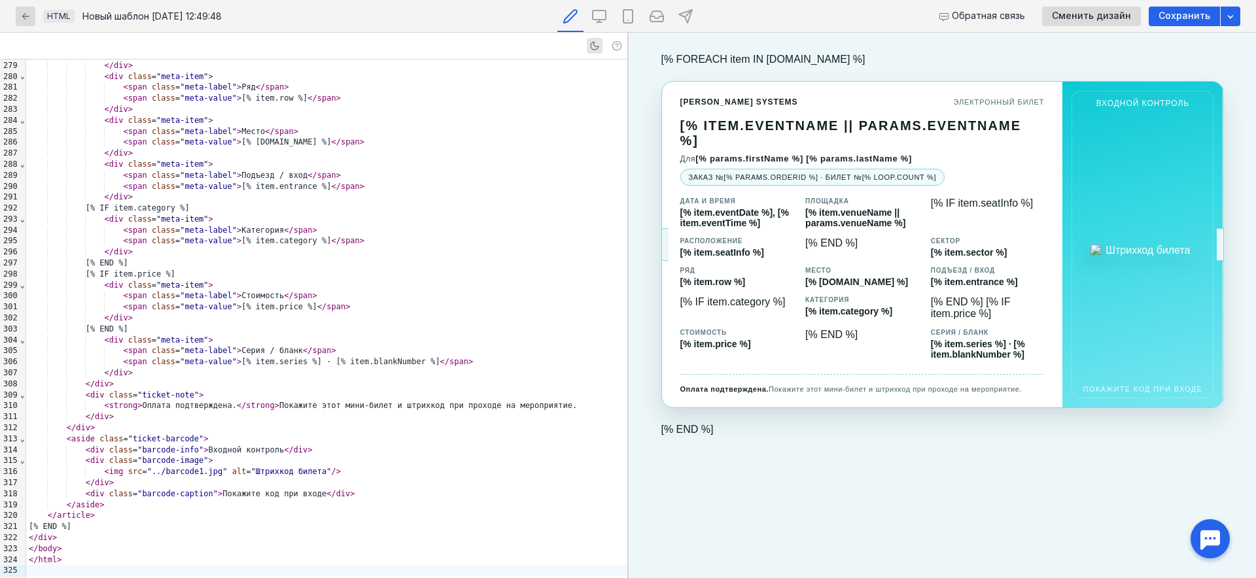
drag, startPoint x: 661, startPoint y: 60, endPoint x: 893, endPoint y: 63, distance: 232.8
click at [893, 63] on div "[% FOREACH item IN [DOMAIN_NAME] %] [PERSON_NAME] Systems электронный билет [% …" at bounding box center [942, 245] width 562 height 382
copy div "[% FOREACH item IN [DOMAIN_NAME] %]"
drag, startPoint x: 661, startPoint y: 443, endPoint x: 738, endPoint y: 443, distance: 76.5
click at [738, 436] on div "[% FOREACH item IN [DOMAIN_NAME] %] [PERSON_NAME] Systems электронный билет [% …" at bounding box center [942, 245] width 562 height 382
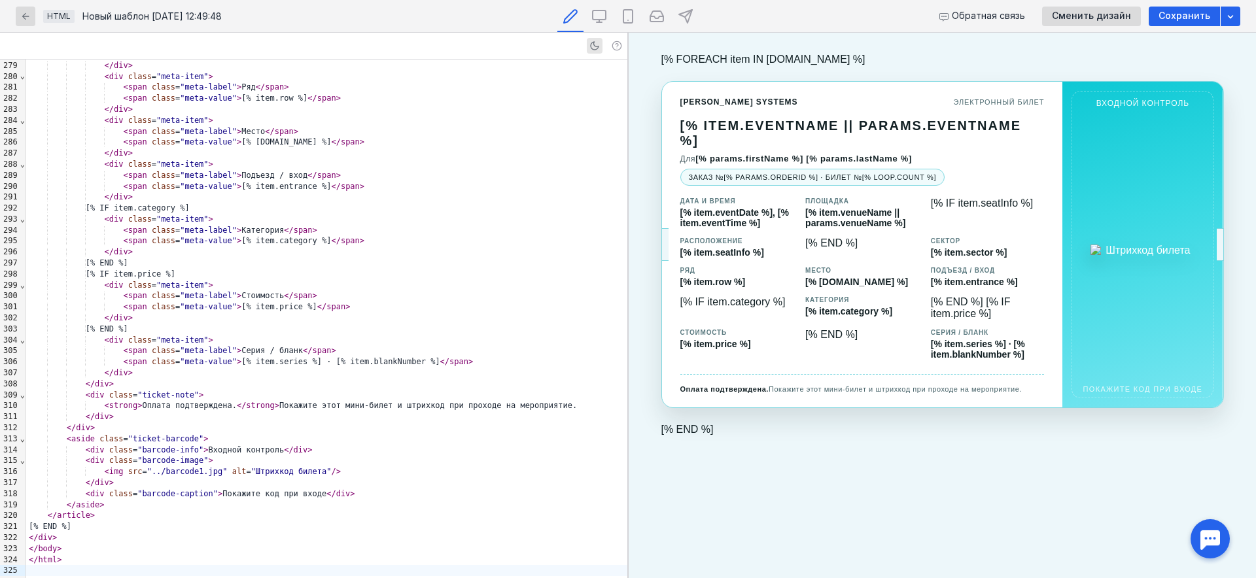
copy div "[% END %]"
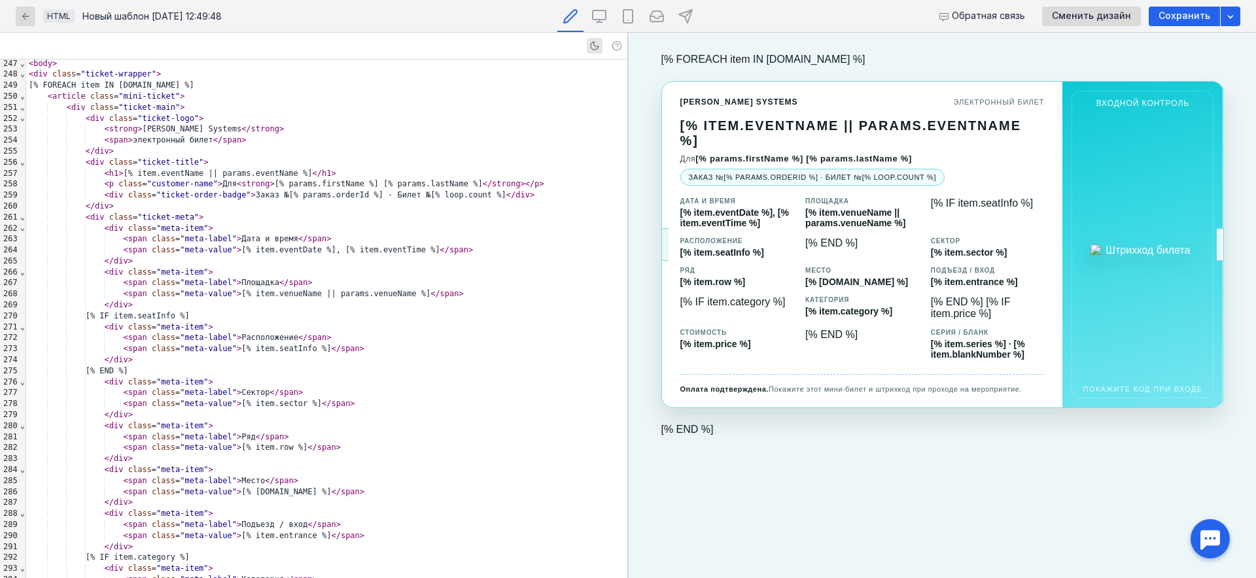
scroll to position [2300, 0]
click at [418, 206] on div "</ div >" at bounding box center [326, 206] width 601 height 11
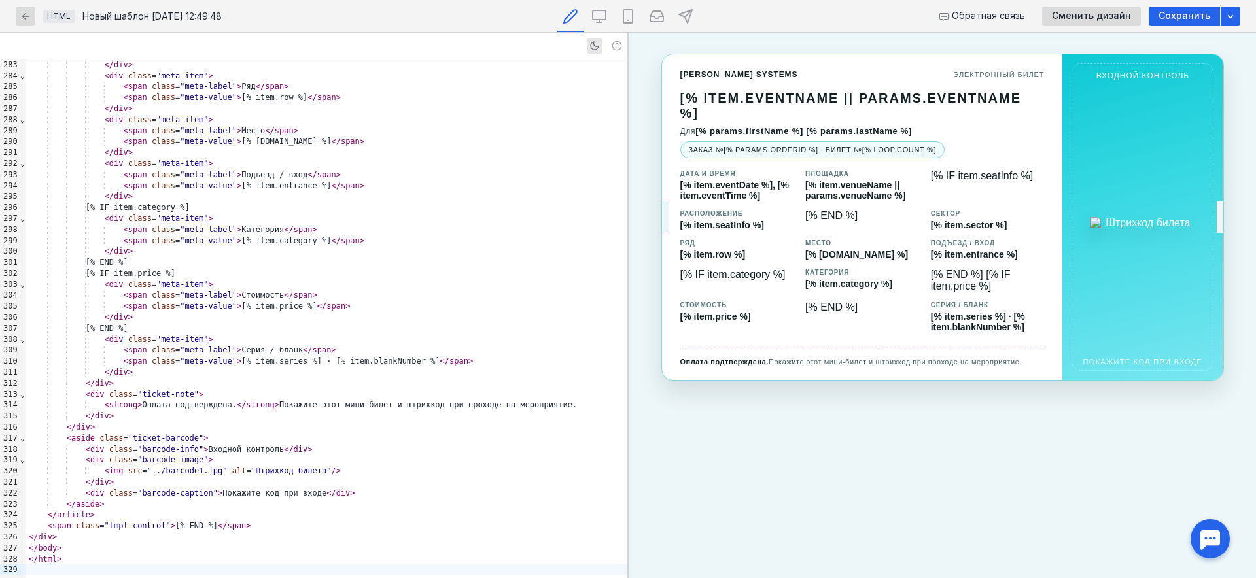
scroll to position [2288, 0]
click at [428, 273] on div "[ % IF item.price % ]" at bounding box center [326, 273] width 601 height 11
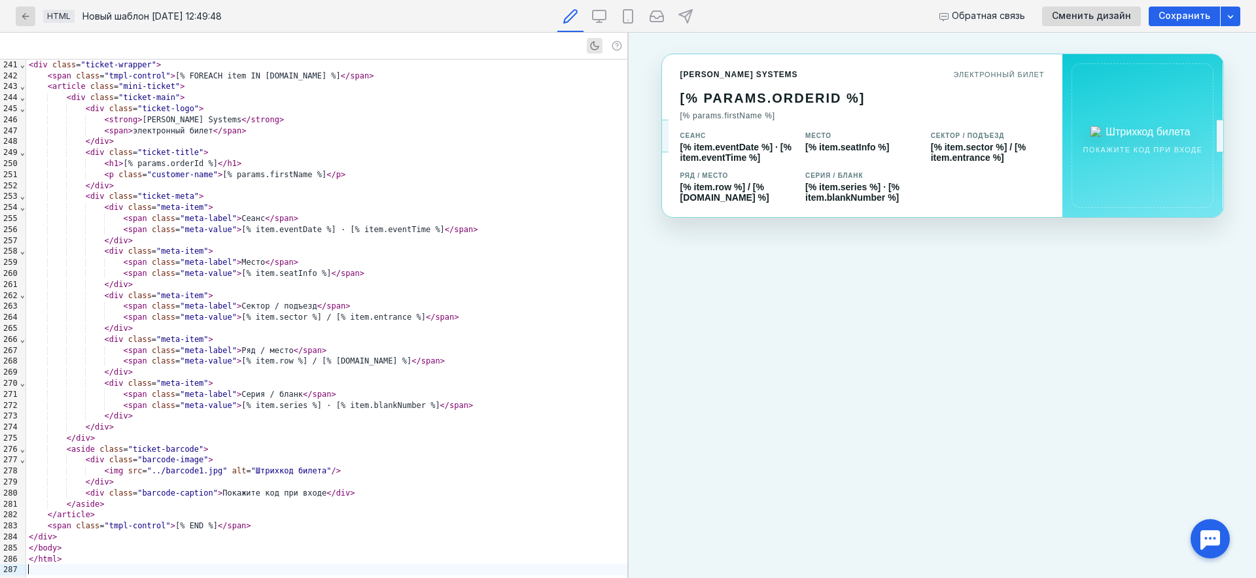
scroll to position [2068, 0]
click at [458, 261] on div "< span class = "meta-label" > Место </ span >" at bounding box center [326, 262] width 601 height 11
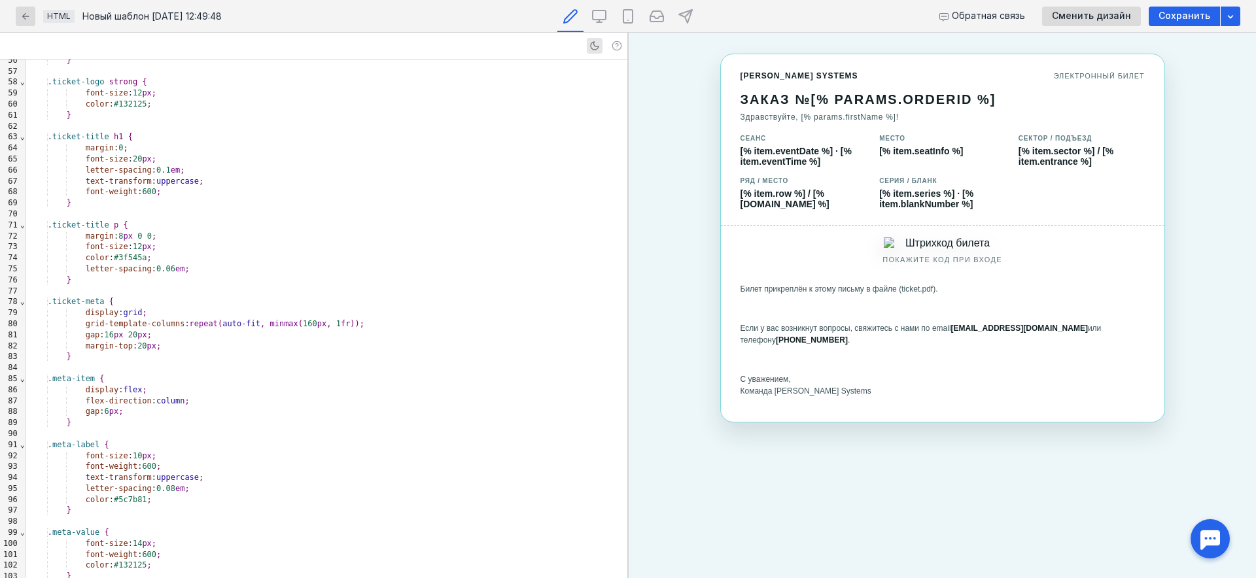
scroll to position [1190, 0]
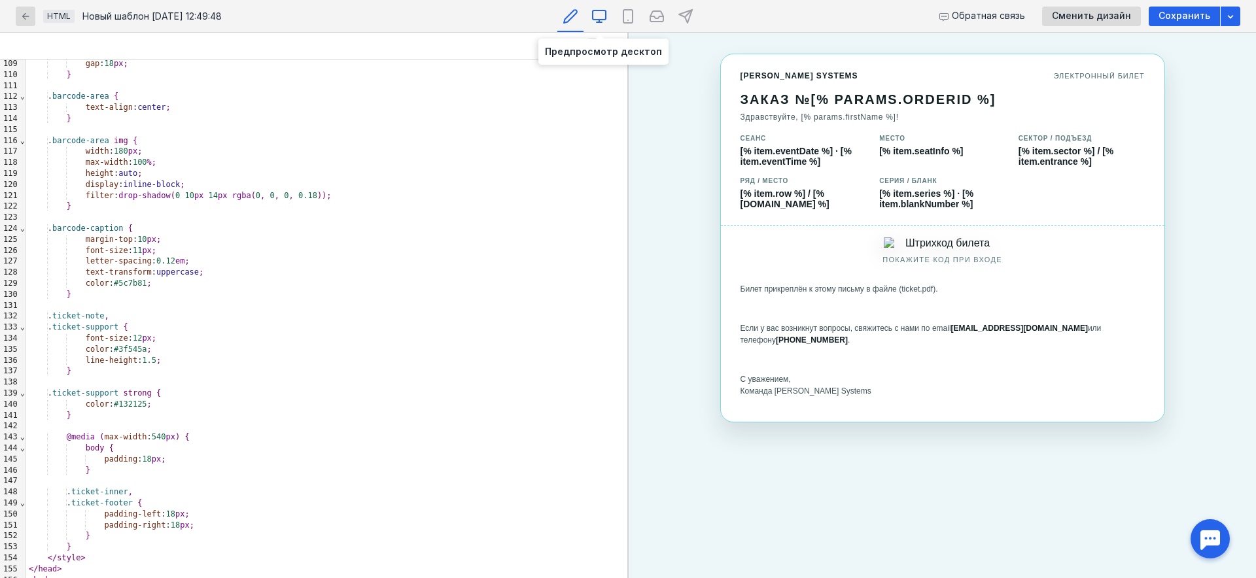
click at [603, 20] on icon at bounding box center [599, 17] width 16 height 16
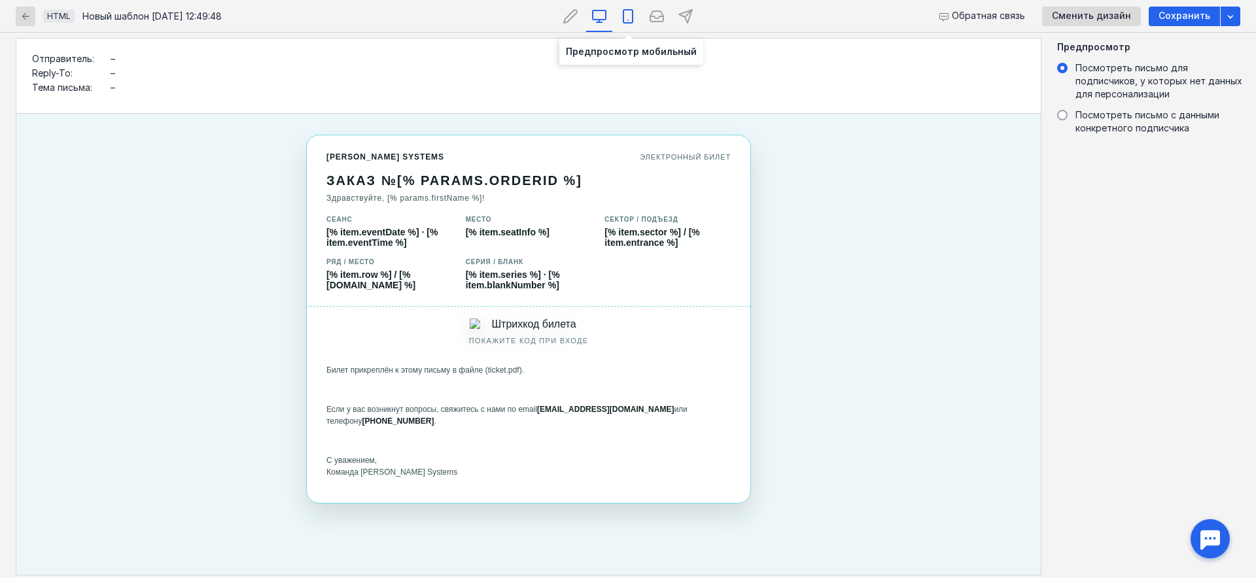
click at [625, 15] on icon at bounding box center [628, 17] width 16 height 16
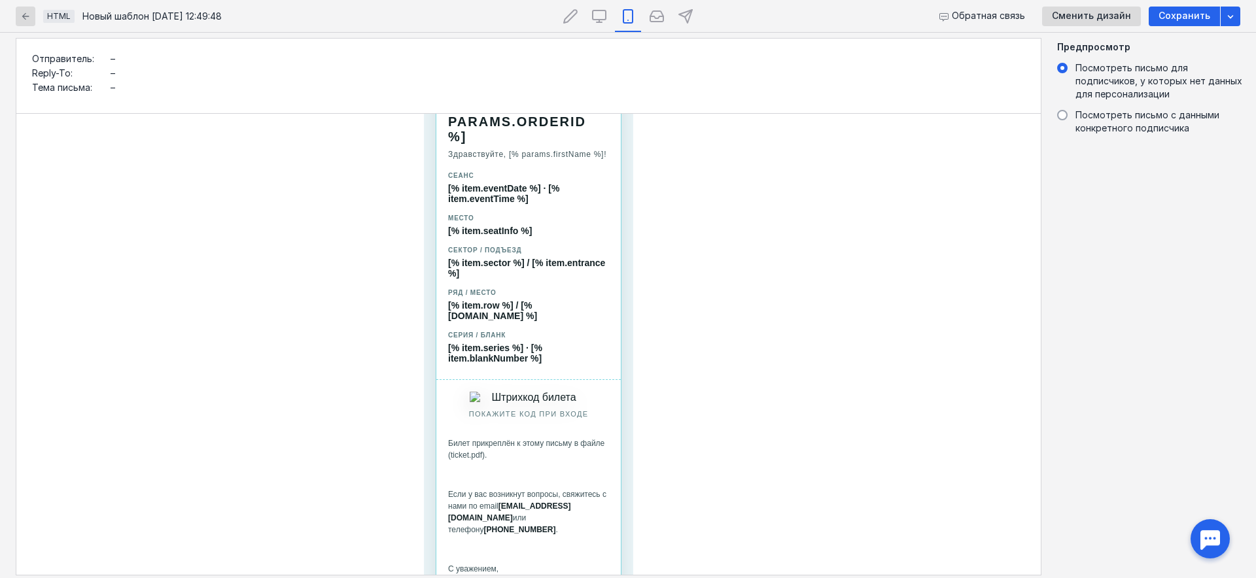
scroll to position [0, 0]
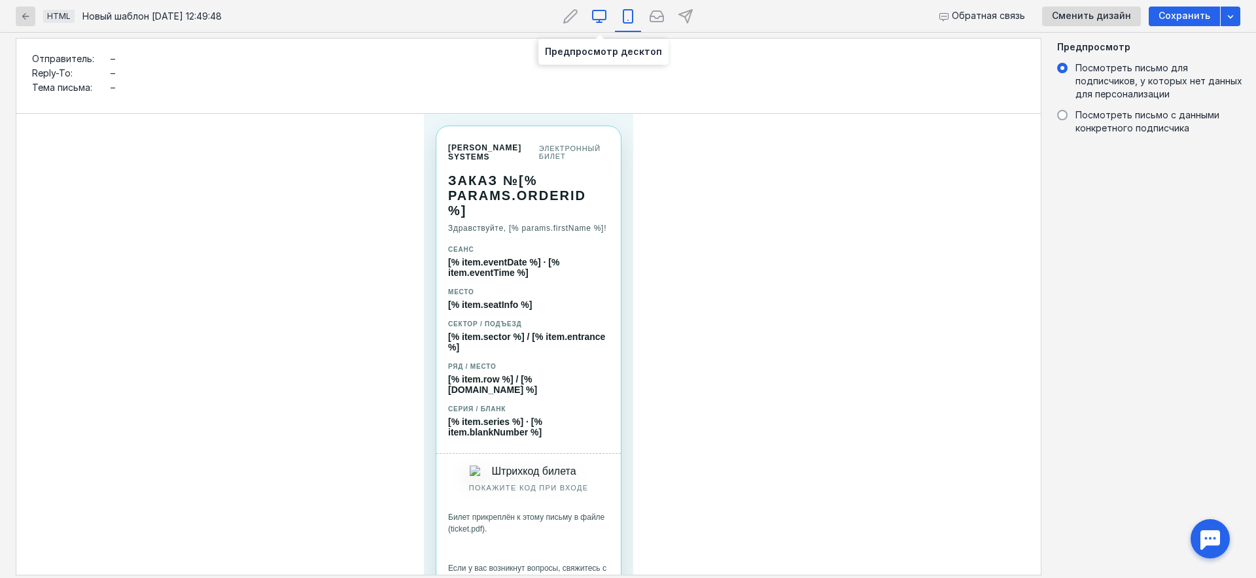
click at [600, 20] on icon at bounding box center [599, 17] width 16 height 16
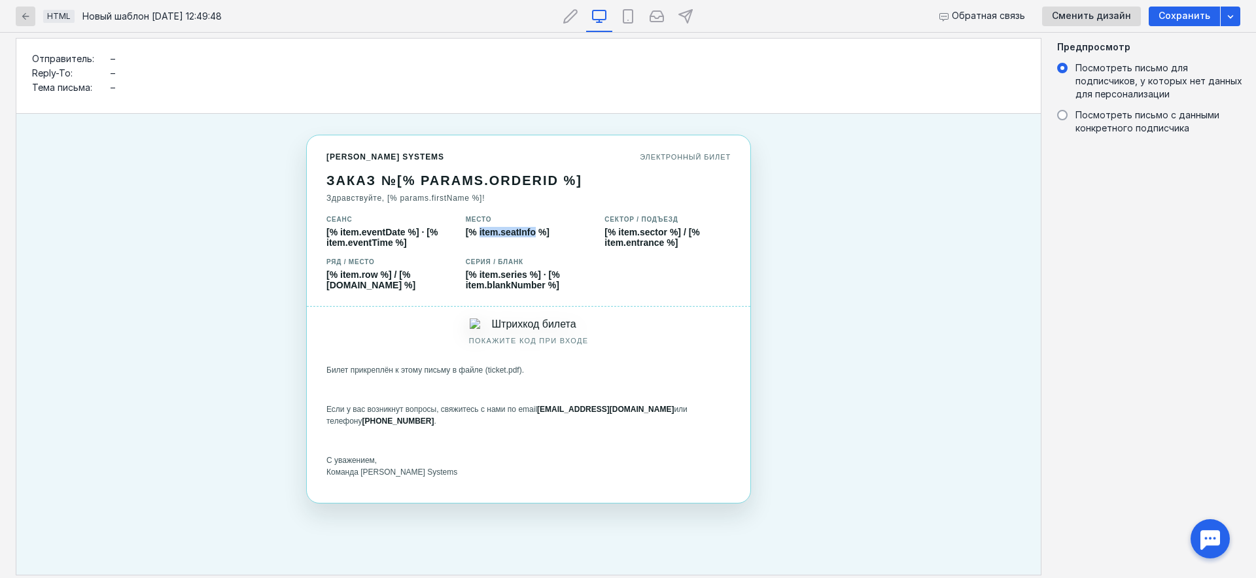
drag, startPoint x: 538, startPoint y: 237, endPoint x: 480, endPoint y: 235, distance: 58.2
click at [480, 235] on span "[% item.seatInfo %]" at bounding box center [529, 232] width 126 height 10
click at [625, 18] on icon at bounding box center [628, 17] width 16 height 16
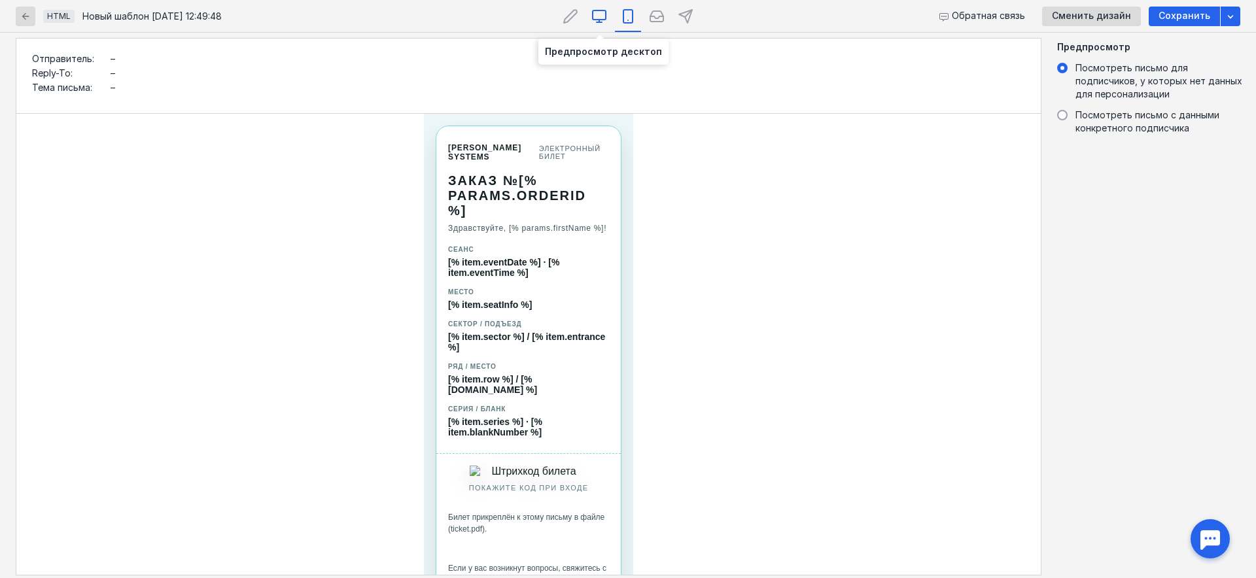
click at [599, 17] on icon at bounding box center [599, 17] width 16 height 16
